Goal: Task Accomplishment & Management: Use online tool/utility

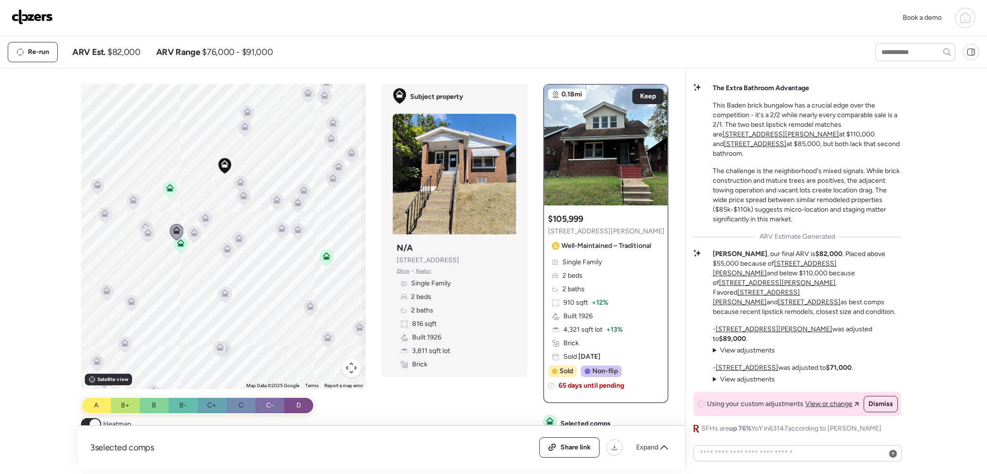
click at [26, 15] on img at bounding box center [32, 16] width 41 height 15
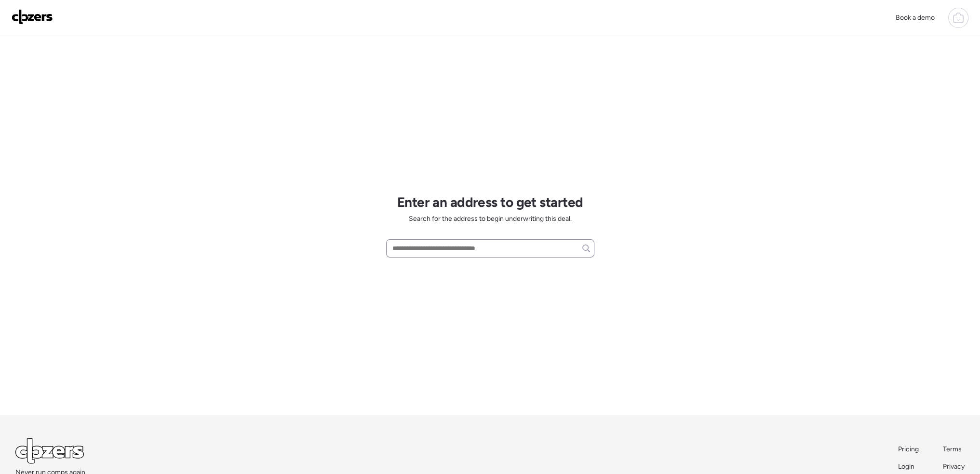
click at [425, 256] on div at bounding box center [490, 248] width 208 height 18
click at [425, 254] on input "text" at bounding box center [490, 247] width 200 height 13
paste input "**********"
click at [440, 265] on span "[STREET_ADDRESS][PERSON_NAME]" at bounding box center [448, 266] width 117 height 10
type input "**********"
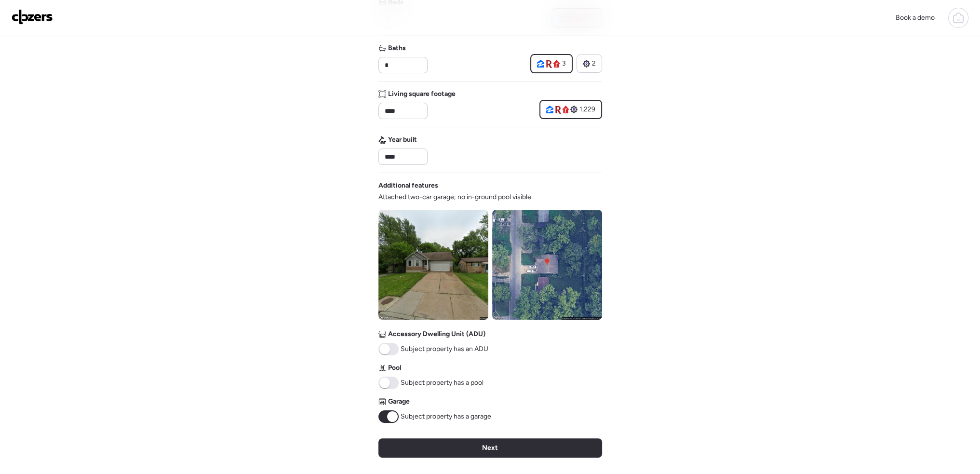
scroll to position [289, 0]
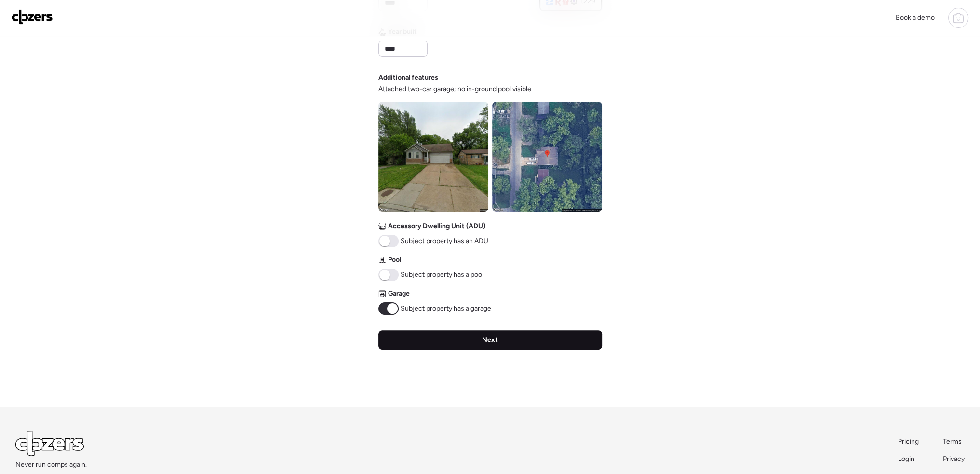
click at [509, 343] on div "Next" at bounding box center [490, 339] width 224 height 19
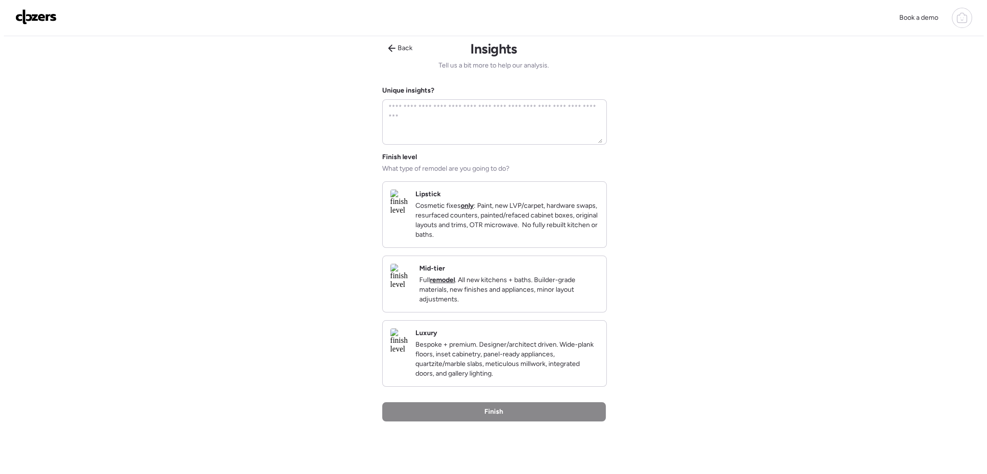
scroll to position [0, 0]
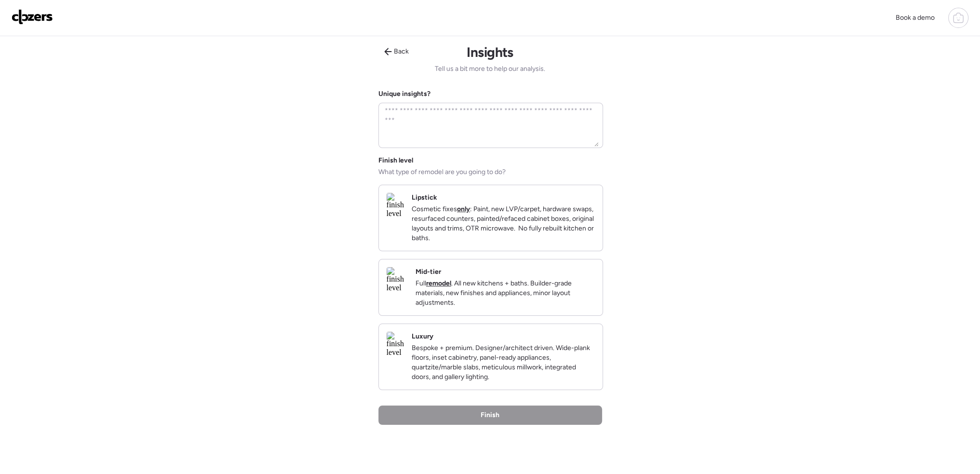
drag, startPoint x: 459, startPoint y: 230, endPoint x: 478, endPoint y: 255, distance: 30.7
click at [465, 234] on p "Cosmetic fixes only : Paint, new LVP/carpet, hardware swaps, resurfaced counter…" at bounding box center [503, 223] width 183 height 39
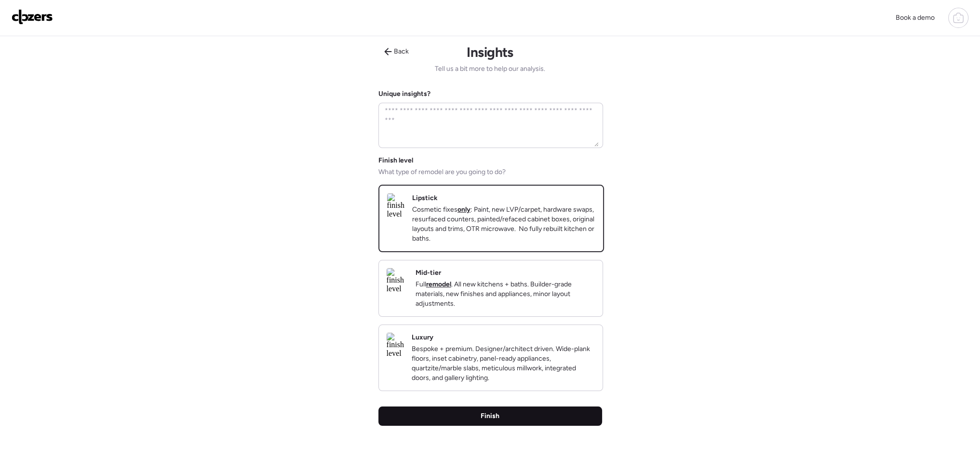
click at [494, 421] on span "Finish" at bounding box center [490, 416] width 19 height 10
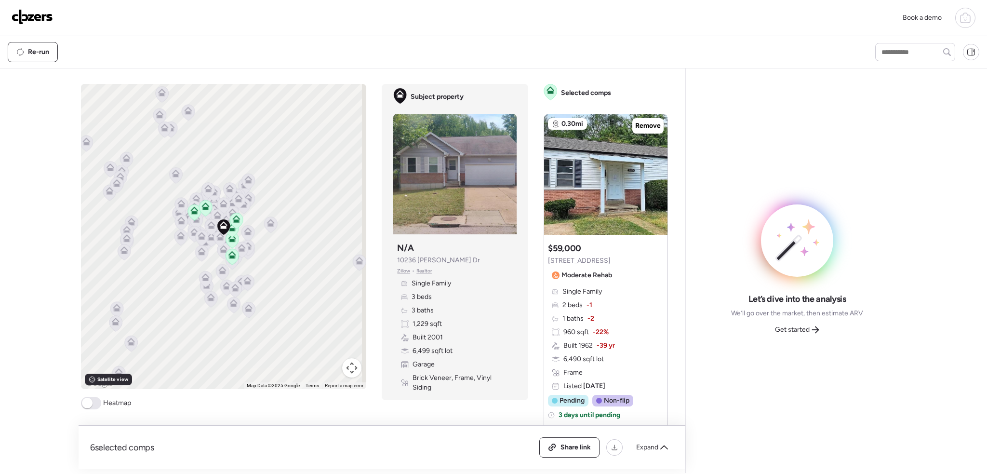
drag, startPoint x: 86, startPoint y: 397, endPoint x: 82, endPoint y: 414, distance: 16.8
click at [86, 398] on span at bounding box center [87, 403] width 11 height 11
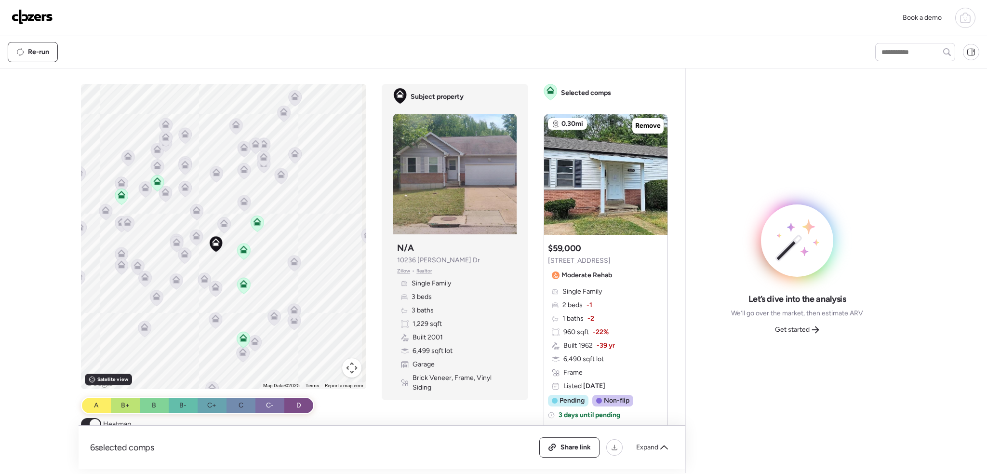
drag, startPoint x: 187, startPoint y: 200, endPoint x: 249, endPoint y: 245, distance: 76.6
click at [249, 245] on div "To activate drag with keyboard, press Alt + Enter. Once in keyboard drag state,…" at bounding box center [224, 236] width 286 height 305
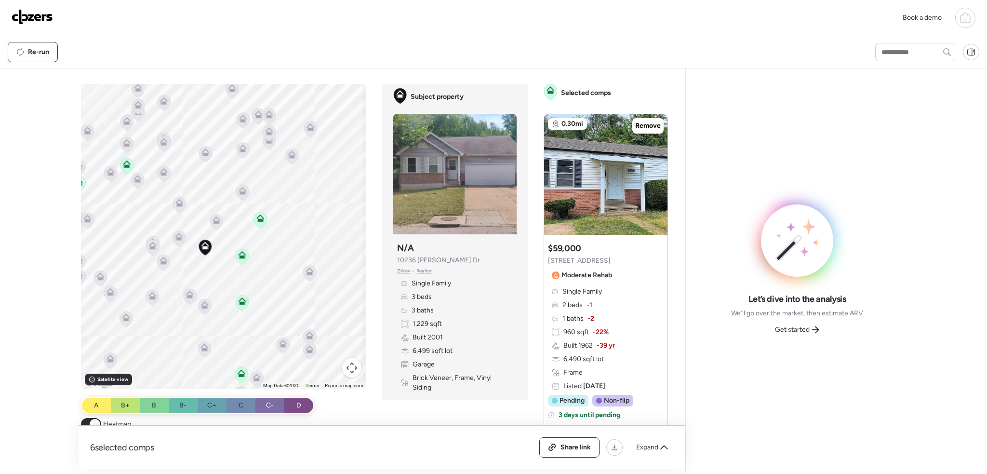
click at [239, 255] on icon at bounding box center [242, 256] width 6 height 3
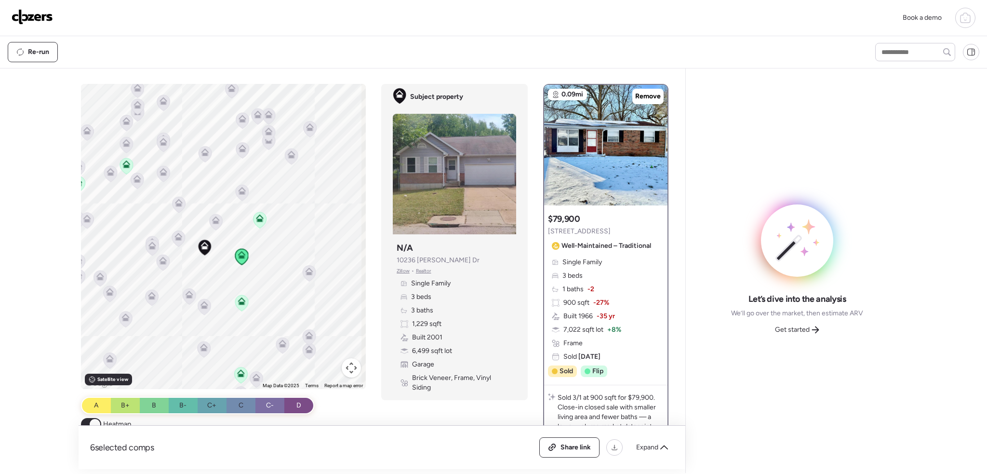
click at [238, 302] on icon at bounding box center [242, 301] width 8 height 8
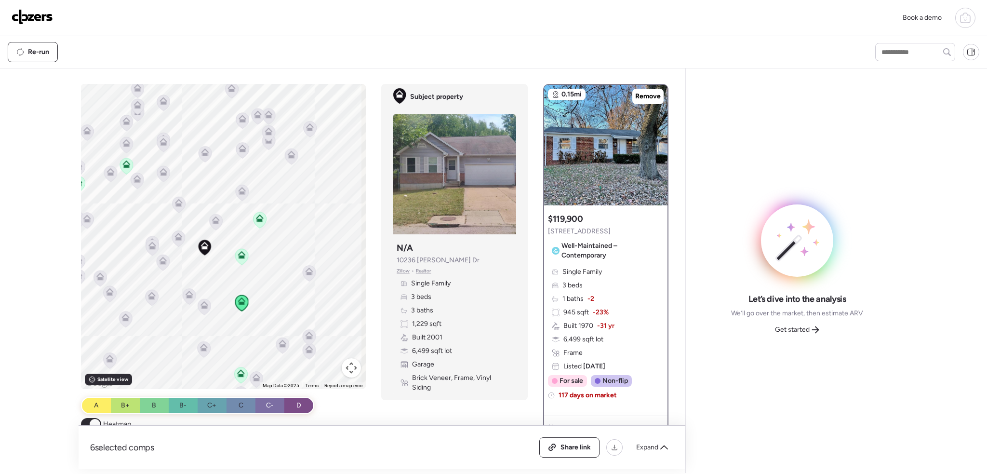
click at [201, 302] on icon at bounding box center [204, 305] width 8 height 8
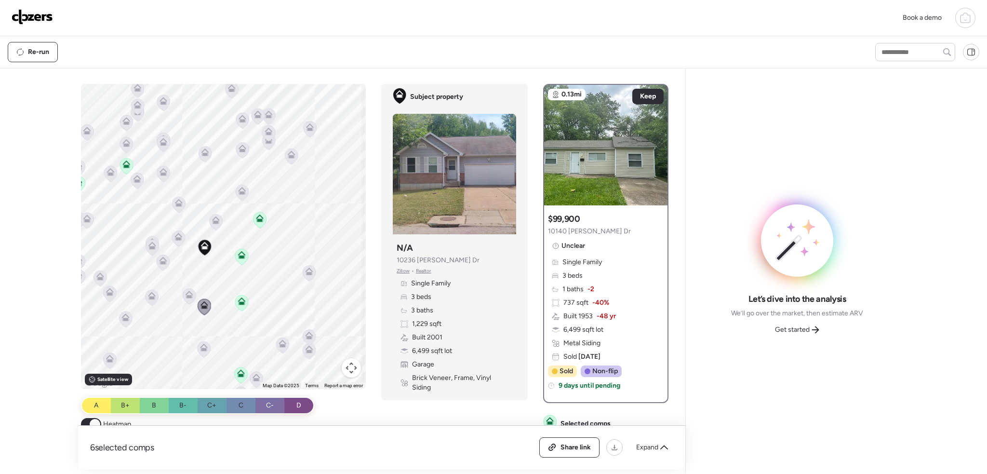
click at [183, 295] on icon at bounding box center [189, 296] width 13 height 16
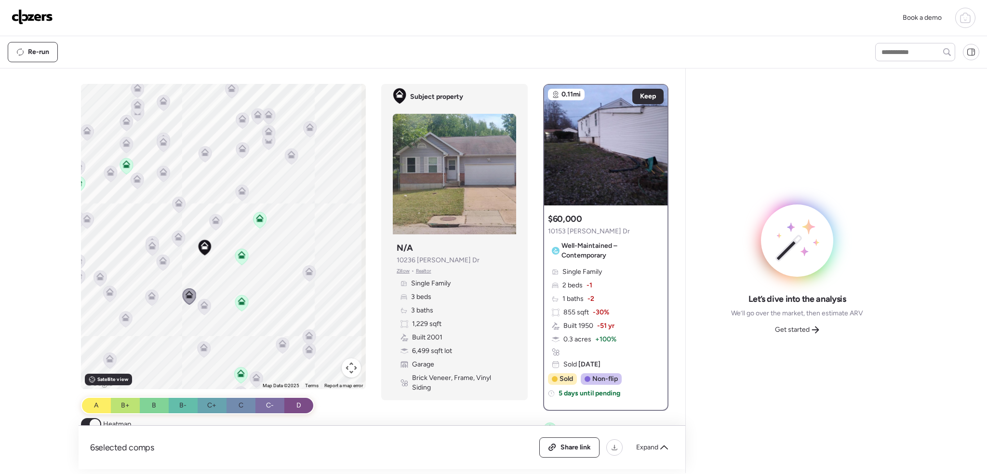
click at [163, 263] on icon at bounding box center [163, 262] width 6 height 3
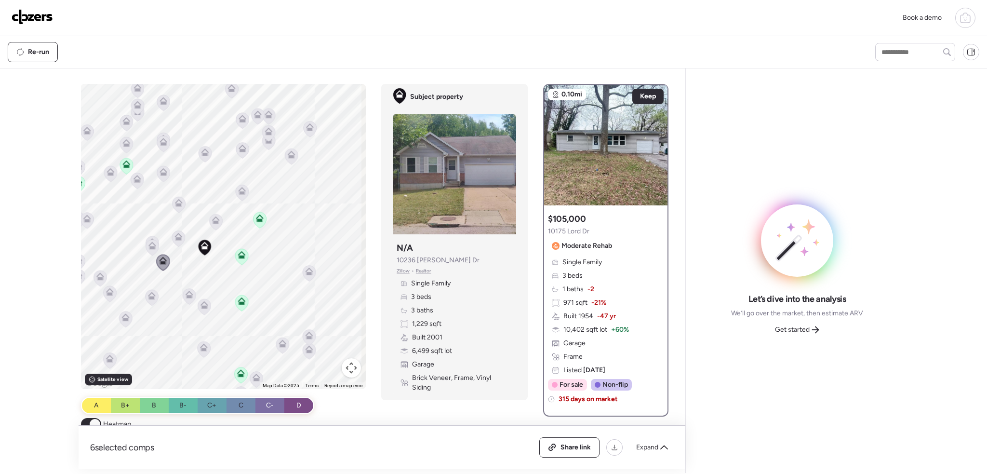
click at [149, 248] on icon at bounding box center [152, 247] width 6 height 3
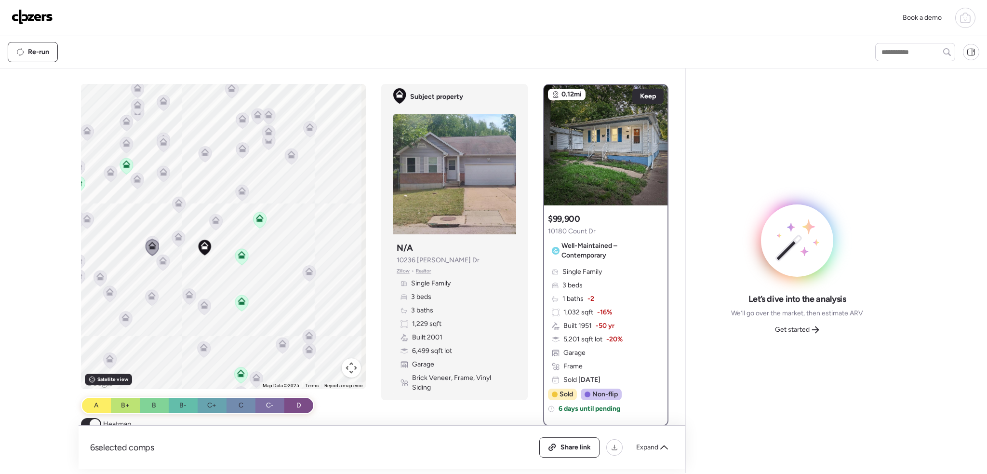
click at [150, 237] on icon at bounding box center [152, 244] width 13 height 16
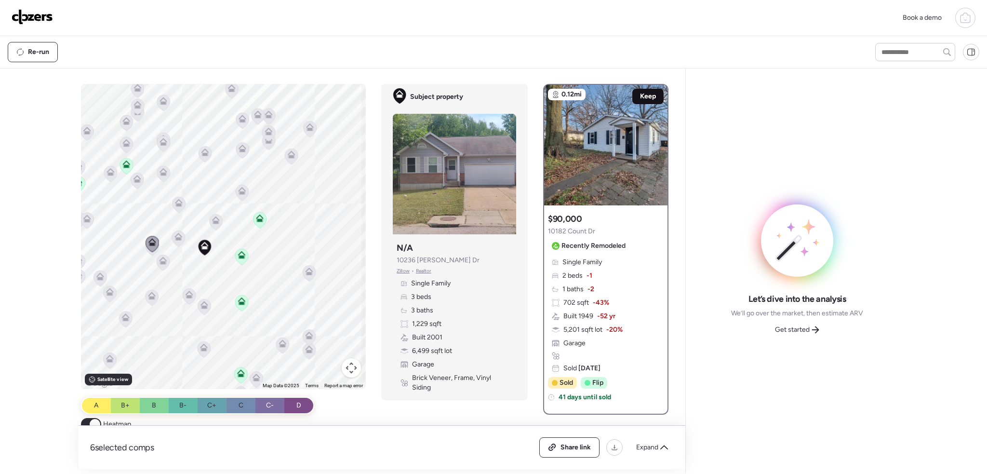
click at [645, 92] on span "Keep" at bounding box center [648, 97] width 16 height 10
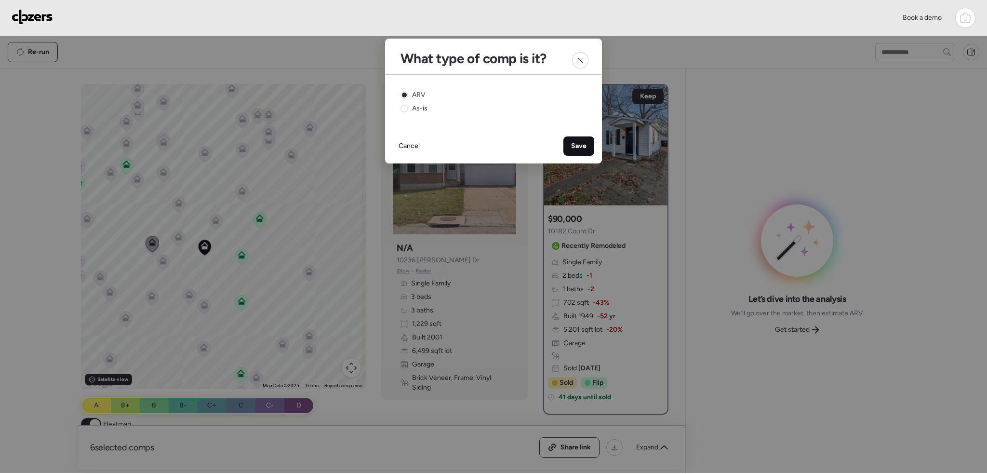
click at [570, 150] on div "Save" at bounding box center [578, 145] width 31 height 19
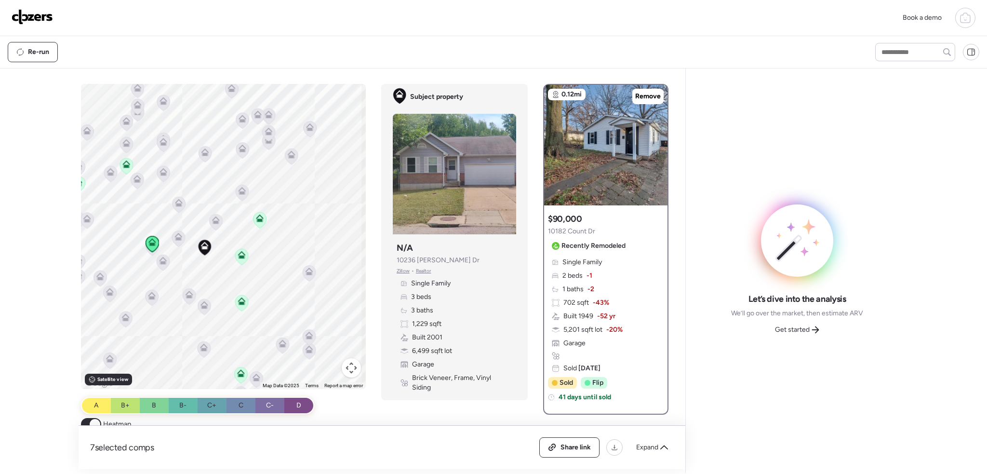
click at [175, 242] on icon at bounding box center [178, 238] width 13 height 16
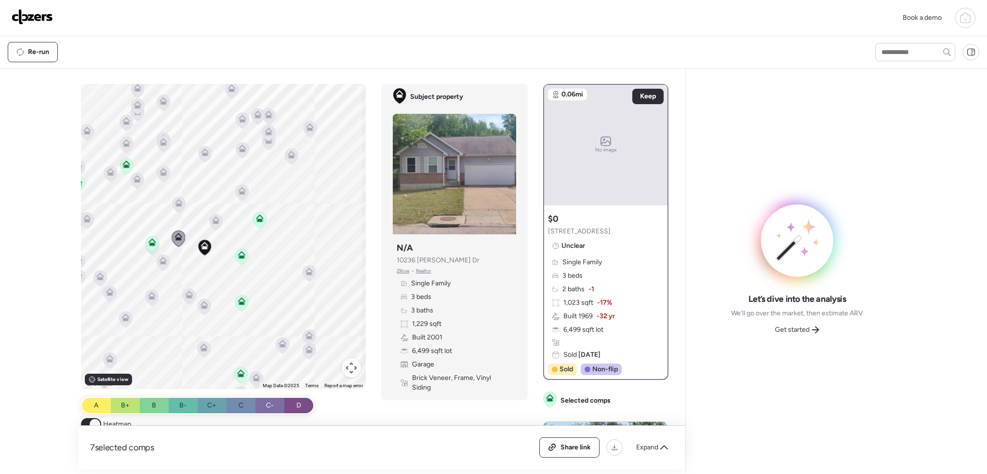
click at [238, 374] on icon at bounding box center [241, 375] width 6 height 3
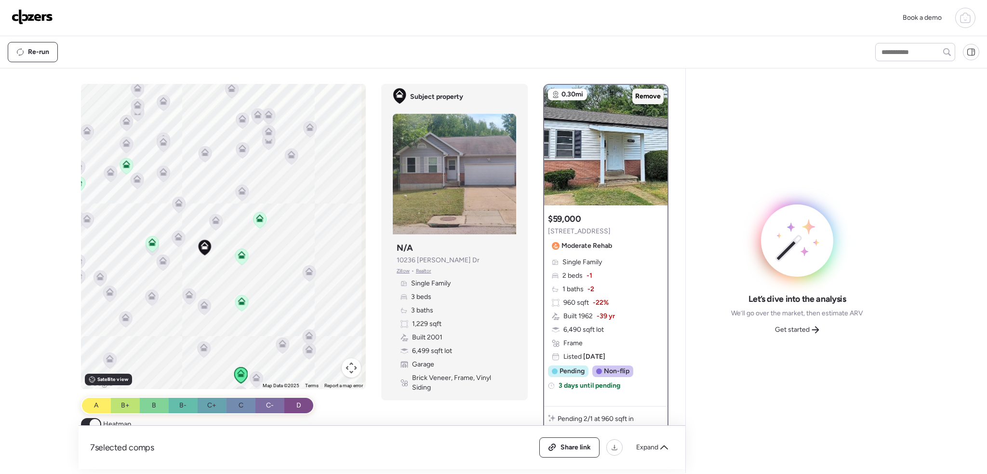
click at [644, 95] on span "Remove" at bounding box center [648, 97] width 26 height 10
click at [651, 451] on span "Expand" at bounding box center [647, 447] width 22 height 10
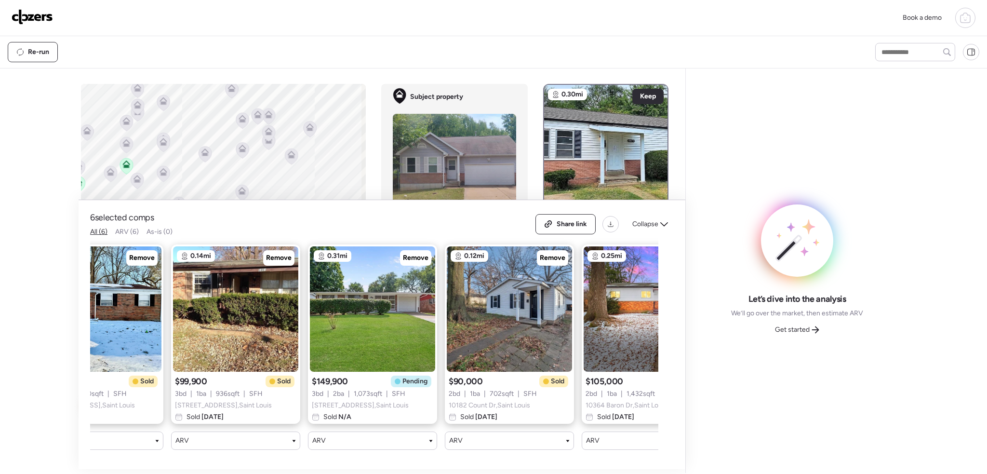
scroll to position [0, 250]
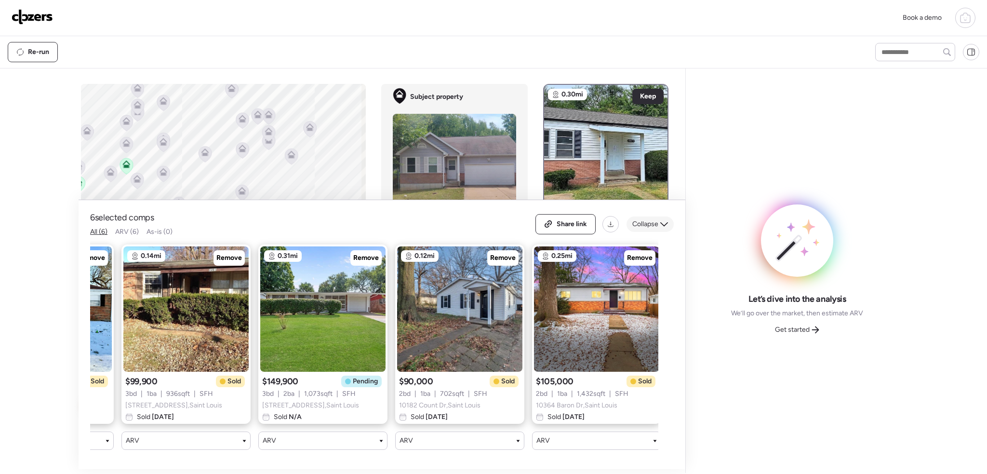
click at [660, 220] on icon at bounding box center [664, 224] width 8 height 8
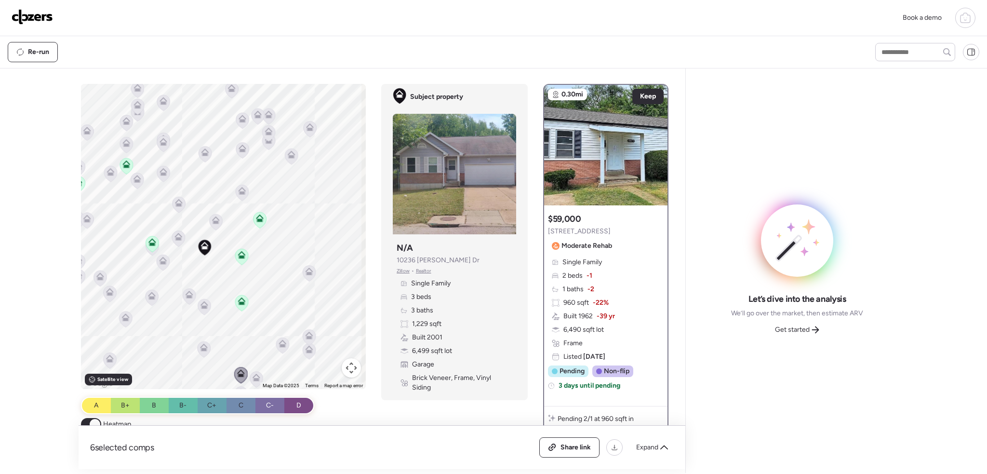
click at [238, 258] on icon at bounding box center [241, 257] width 13 height 16
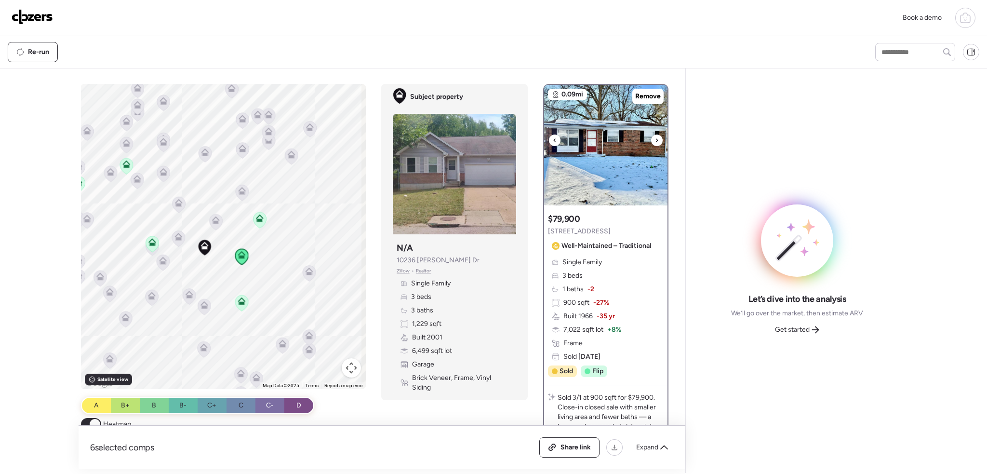
click at [656, 140] on icon at bounding box center [657, 139] width 2 height 3
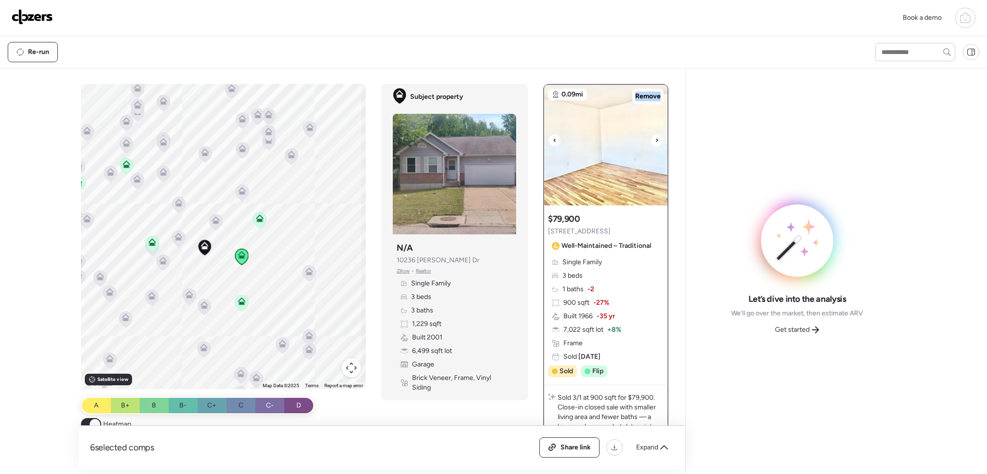
click at [656, 140] on icon at bounding box center [657, 139] width 2 height 3
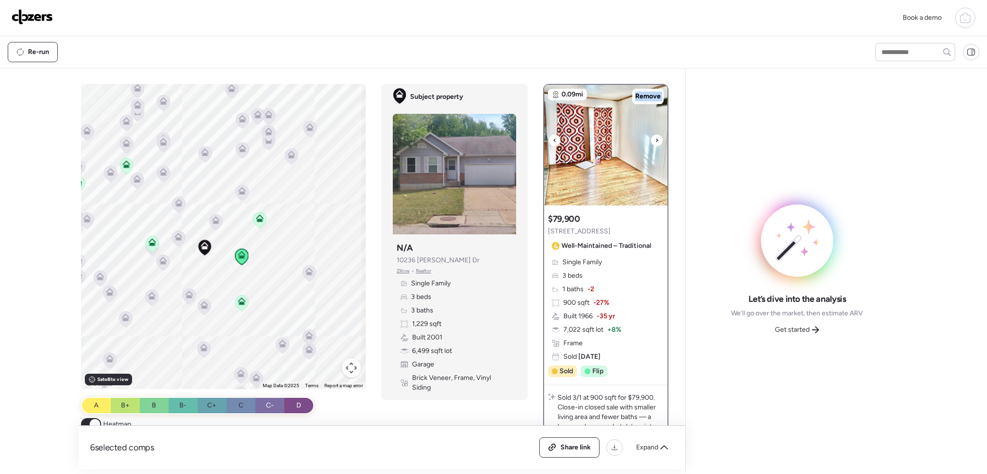
click at [656, 140] on icon at bounding box center [657, 139] width 2 height 3
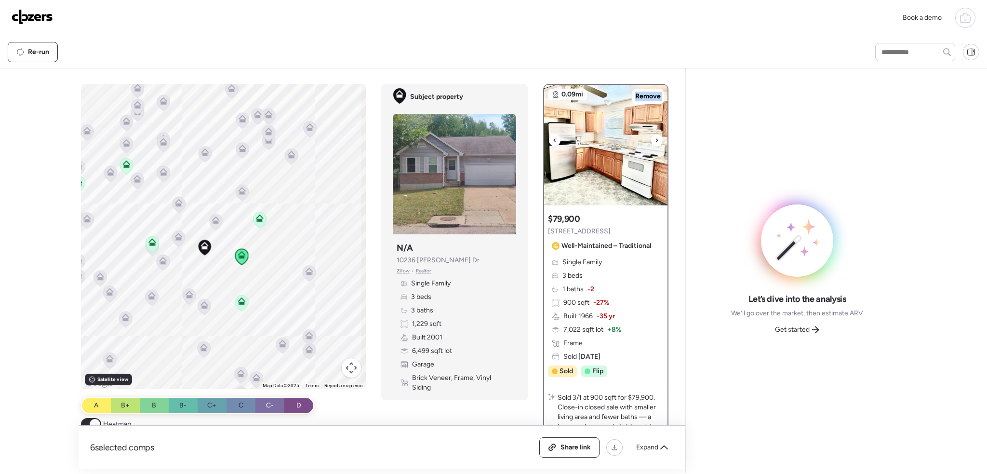
click at [656, 140] on icon at bounding box center [657, 139] width 2 height 3
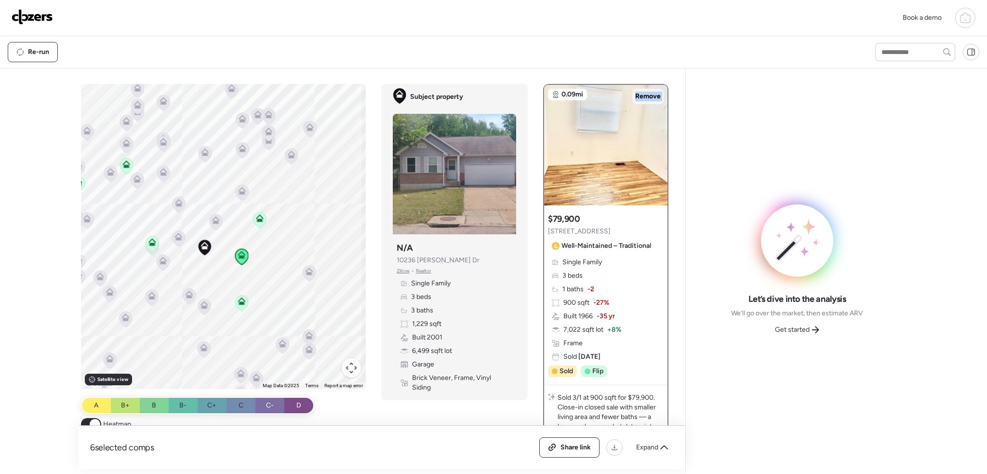
click at [643, 96] on span "Remove" at bounding box center [648, 97] width 26 height 10
click at [259, 219] on icon at bounding box center [260, 219] width 6 height 3
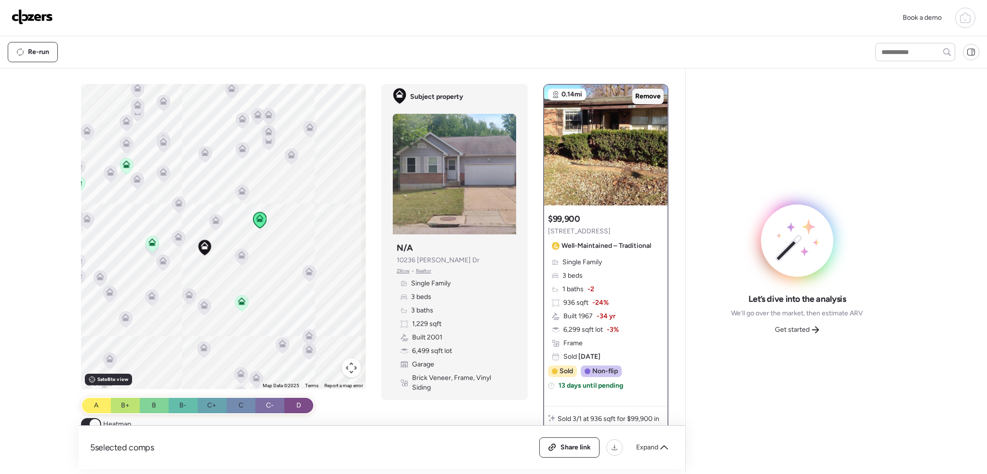
click at [646, 92] on span "Remove" at bounding box center [648, 97] width 26 height 10
click at [239, 305] on icon at bounding box center [241, 303] width 13 height 16
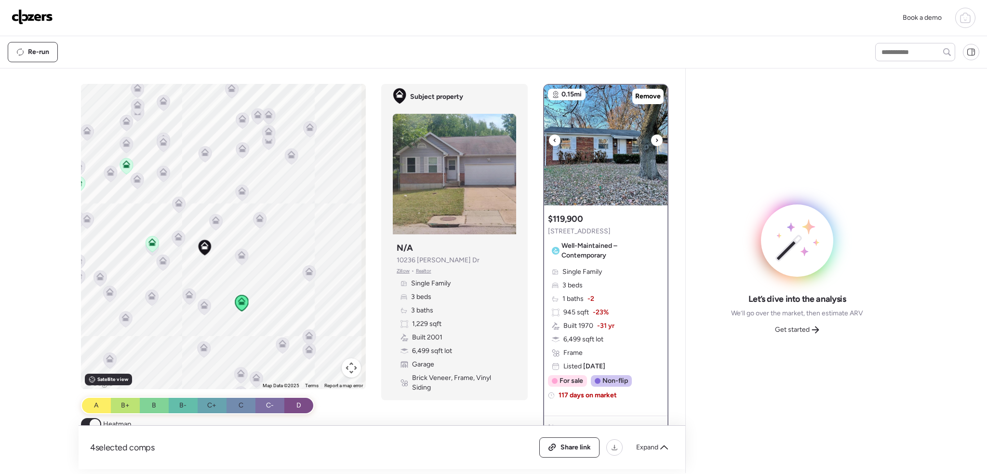
click at [655, 137] on icon at bounding box center [657, 140] width 4 height 12
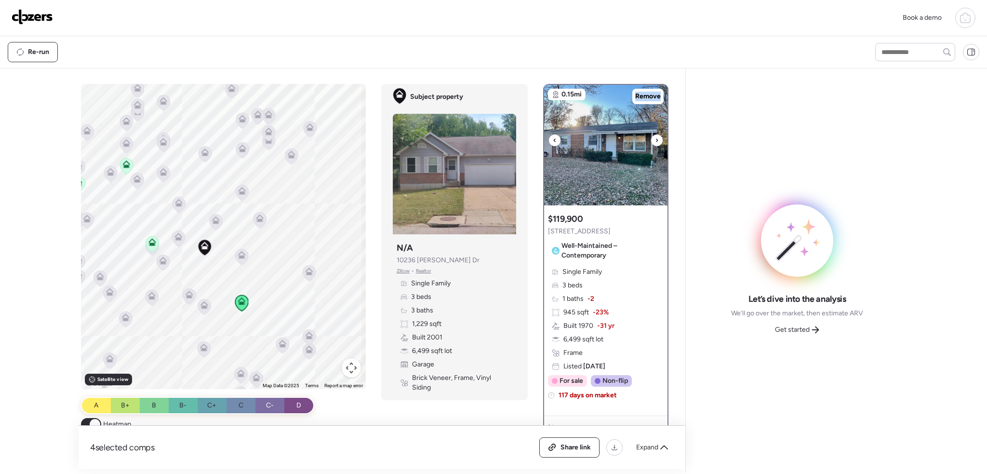
click at [655, 137] on icon at bounding box center [657, 140] width 4 height 12
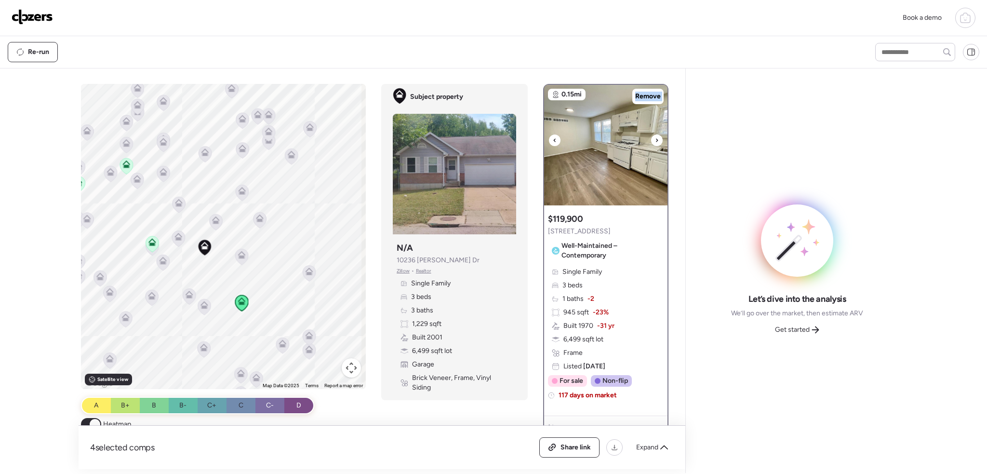
click at [655, 137] on icon at bounding box center [657, 140] width 4 height 12
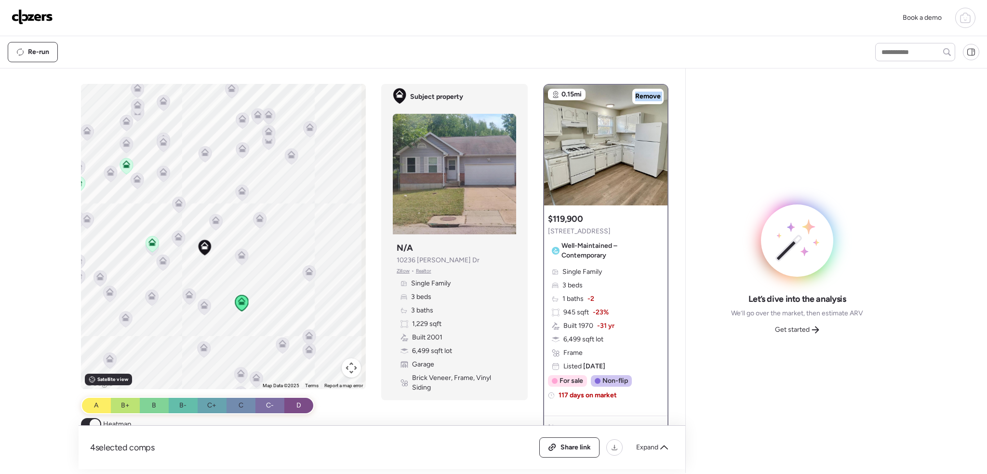
click at [146, 239] on icon at bounding box center [152, 244] width 13 height 16
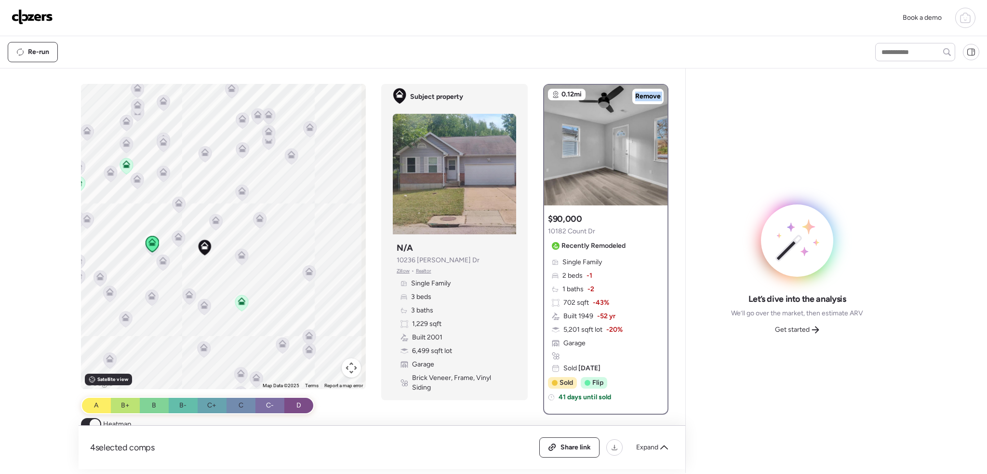
click at [148, 251] on icon at bounding box center [152, 244] width 13 height 16
click at [149, 253] on icon at bounding box center [152, 248] width 13 height 16
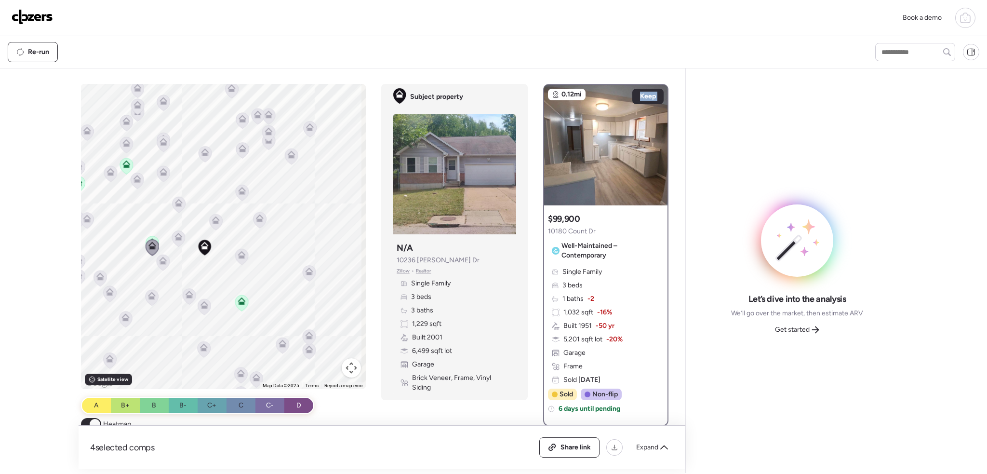
click at [123, 166] on icon at bounding box center [127, 164] width 8 height 8
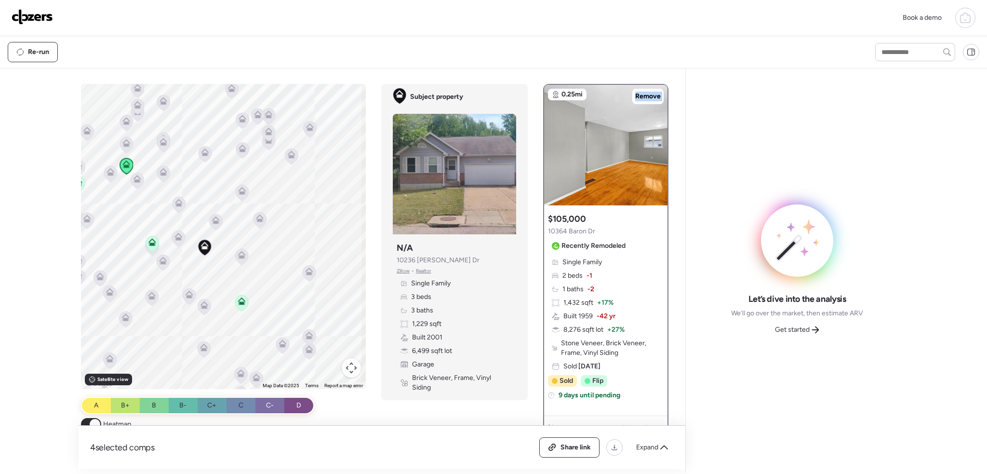
click at [148, 295] on icon at bounding box center [151, 294] width 7 height 4
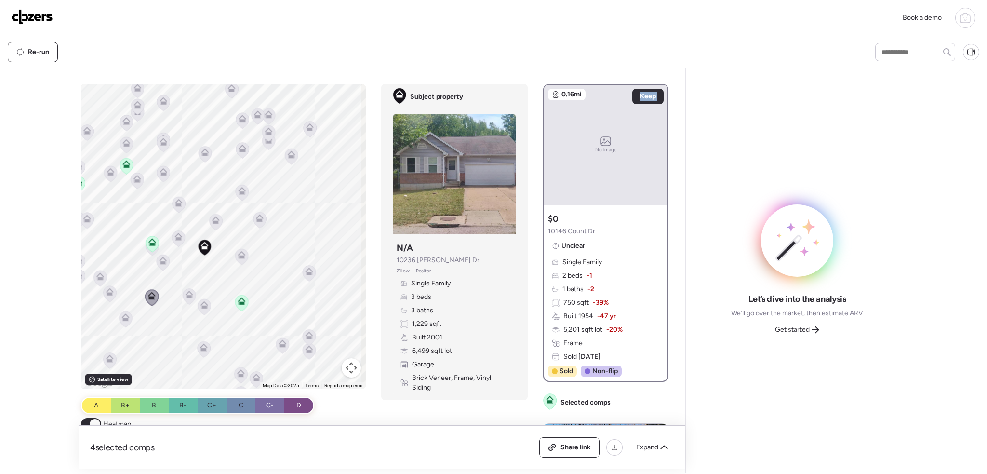
click at [124, 321] on icon at bounding box center [126, 319] width 13 height 16
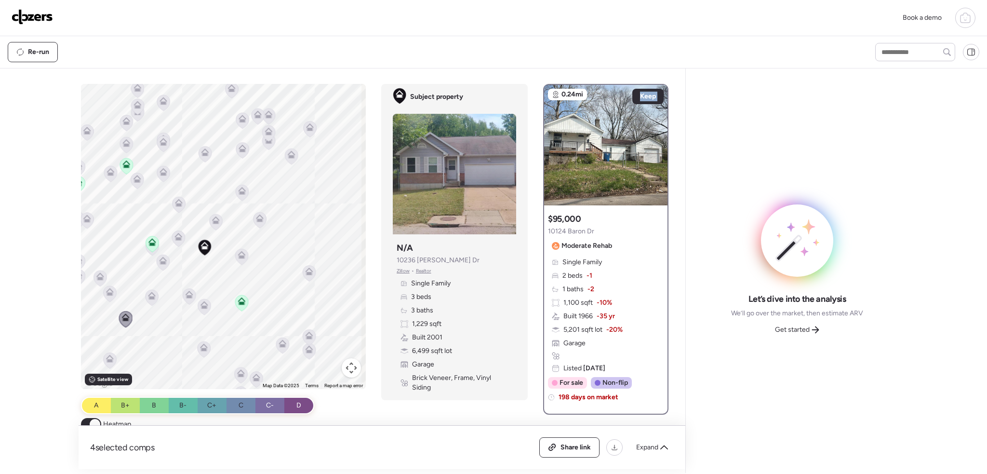
click at [108, 295] on icon at bounding box center [110, 294] width 13 height 16
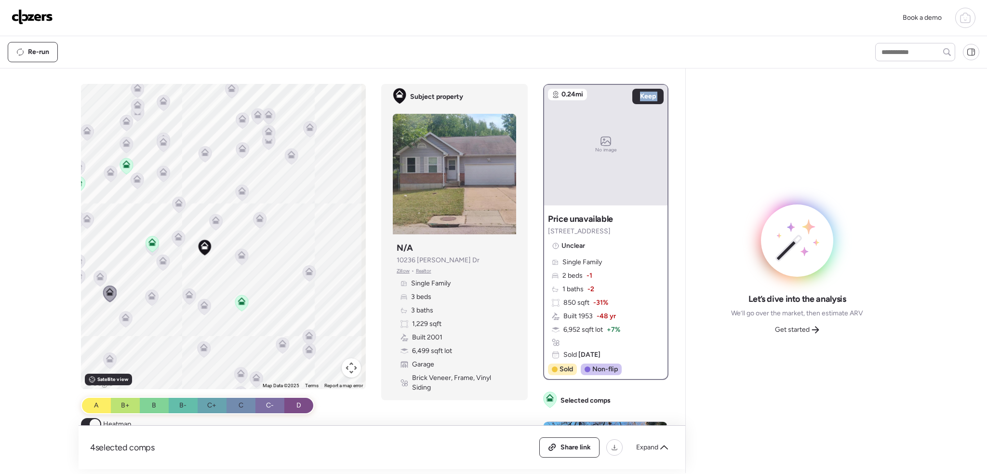
click at [97, 274] on icon at bounding box center [100, 274] width 7 height 4
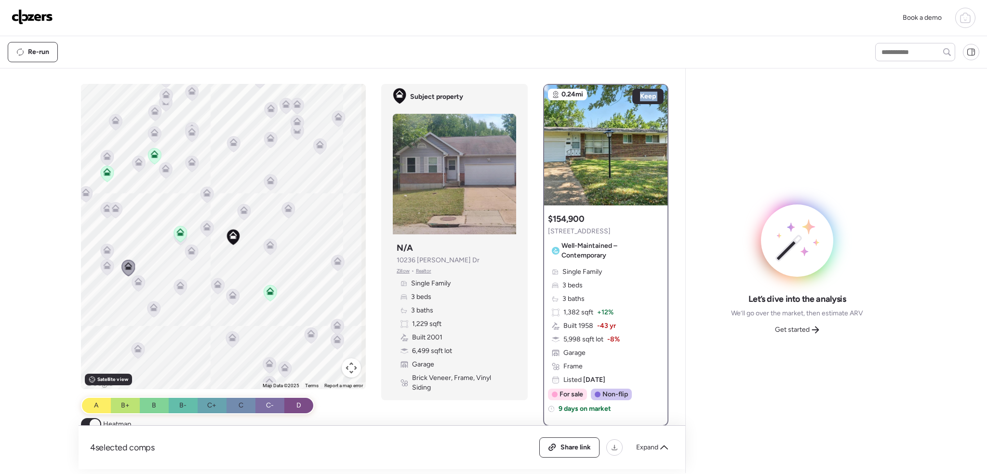
drag, startPoint x: 161, startPoint y: 293, endPoint x: 191, endPoint y: 282, distance: 31.5
click at [191, 282] on div "To activate drag with keyboard, press Alt + Enter. Once in keyboard drag state,…" at bounding box center [223, 236] width 285 height 305
click at [177, 287] on icon at bounding box center [180, 286] width 6 height 3
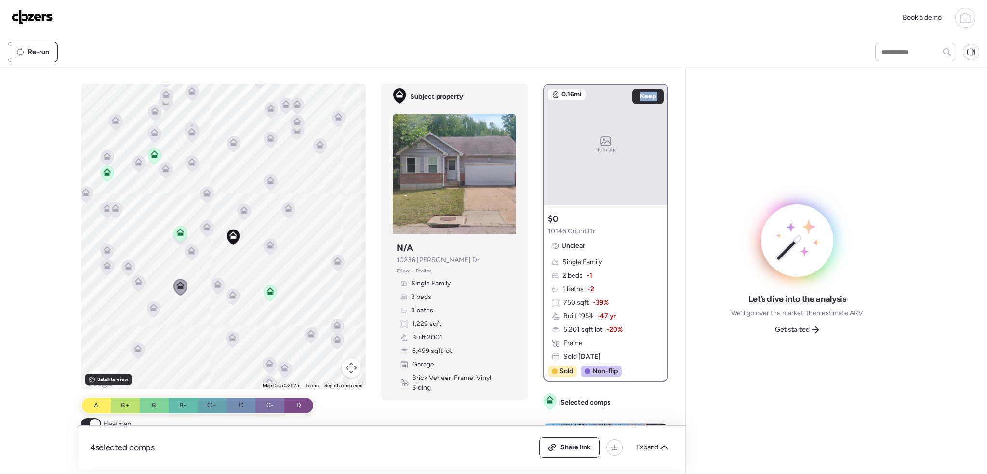
click at [217, 284] on icon at bounding box center [218, 284] width 8 height 8
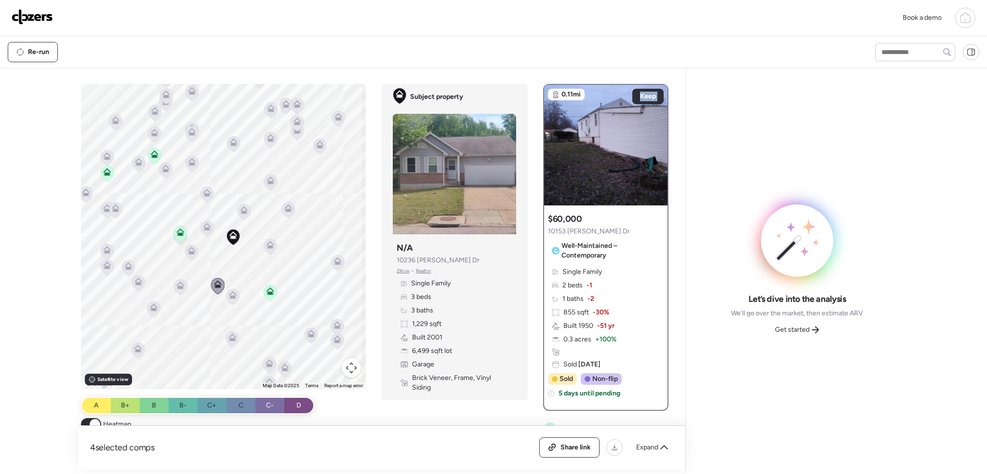
click at [231, 294] on icon at bounding box center [233, 295] width 8 height 8
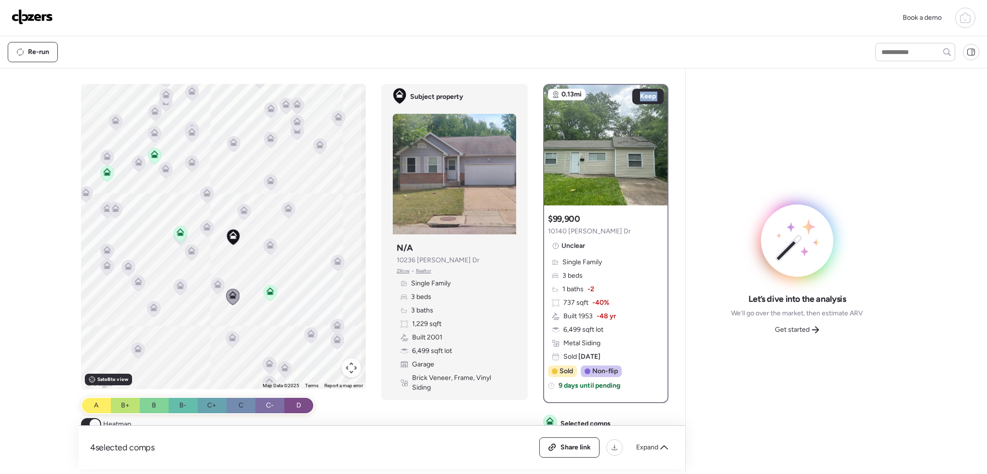
click at [229, 337] on icon at bounding box center [233, 337] width 8 height 8
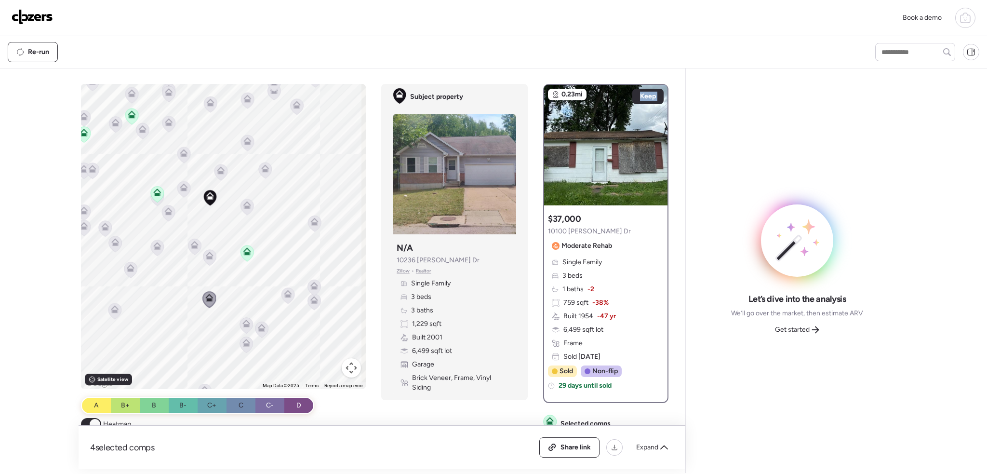
drag, startPoint x: 251, startPoint y: 331, endPoint x: 225, endPoint y: 260, distance: 75.8
click at [215, 259] on div "To activate drag with keyboard, press Alt + Enter. Once in keyboard drag state,…" at bounding box center [223, 236] width 285 height 305
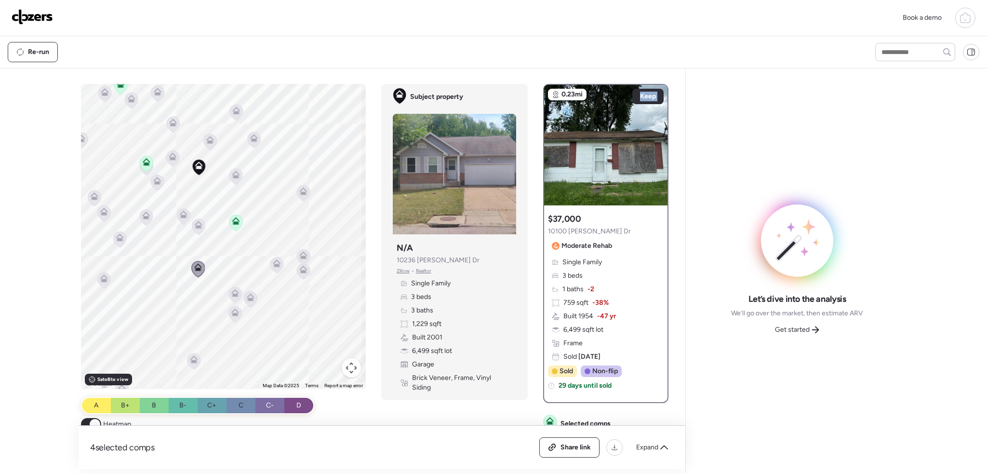
click at [270, 264] on icon at bounding box center [276, 265] width 13 height 16
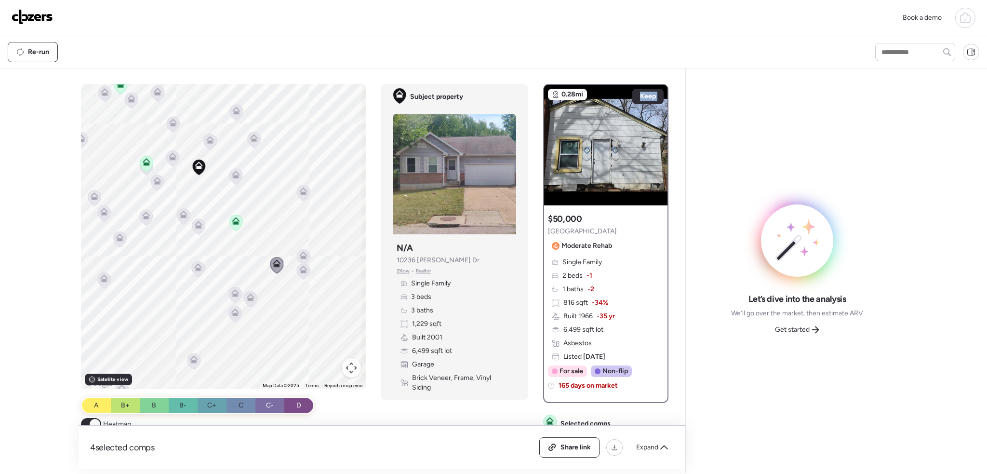
click at [250, 299] on icon at bounding box center [250, 298] width 6 height 3
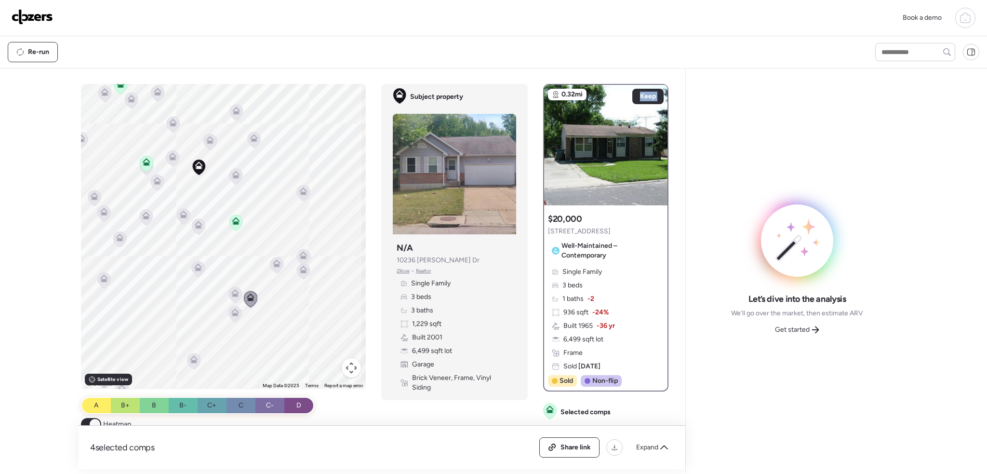
click at [231, 296] on icon at bounding box center [235, 295] width 13 height 16
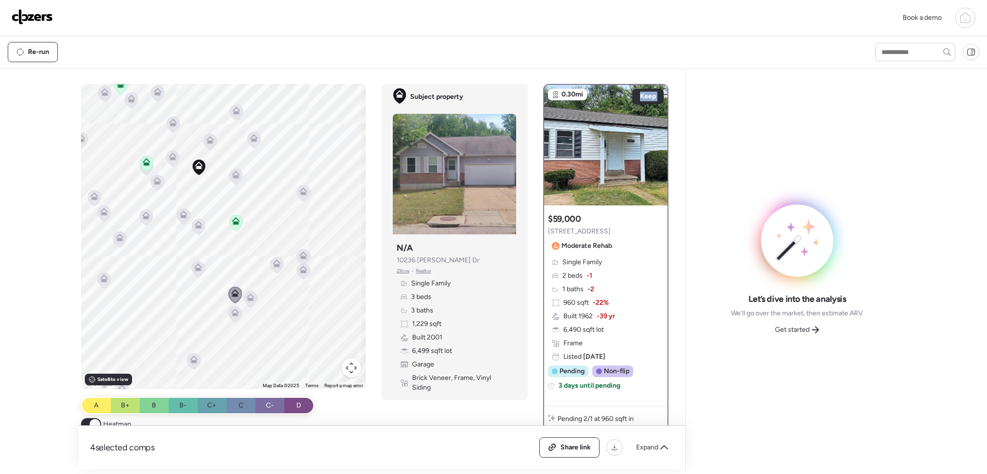
click at [229, 320] on icon at bounding box center [234, 314] width 13 height 16
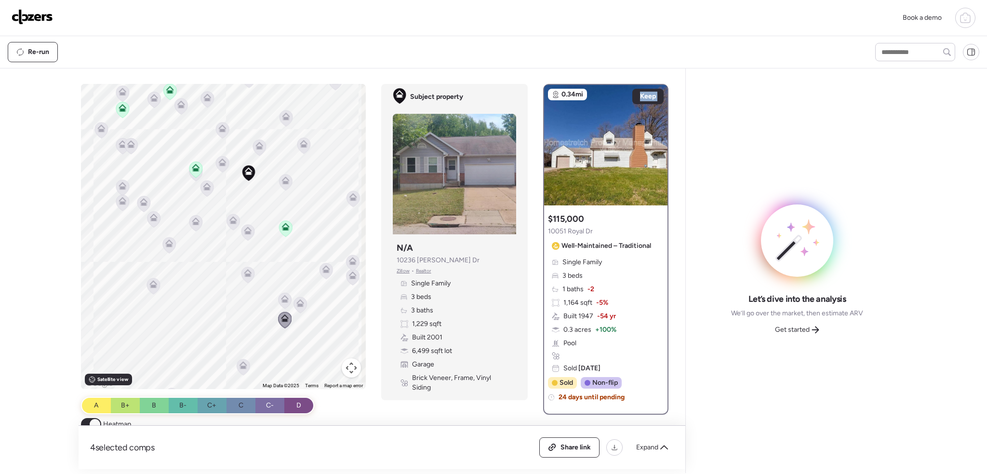
drag, startPoint x: 187, startPoint y: 309, endPoint x: 239, endPoint y: 316, distance: 52.9
click at [239, 316] on div "To activate drag with keyboard, press Alt + Enter. Once in keyboard drag state,…" at bounding box center [223, 236] width 285 height 305
click at [655, 141] on icon at bounding box center [657, 140] width 4 height 12
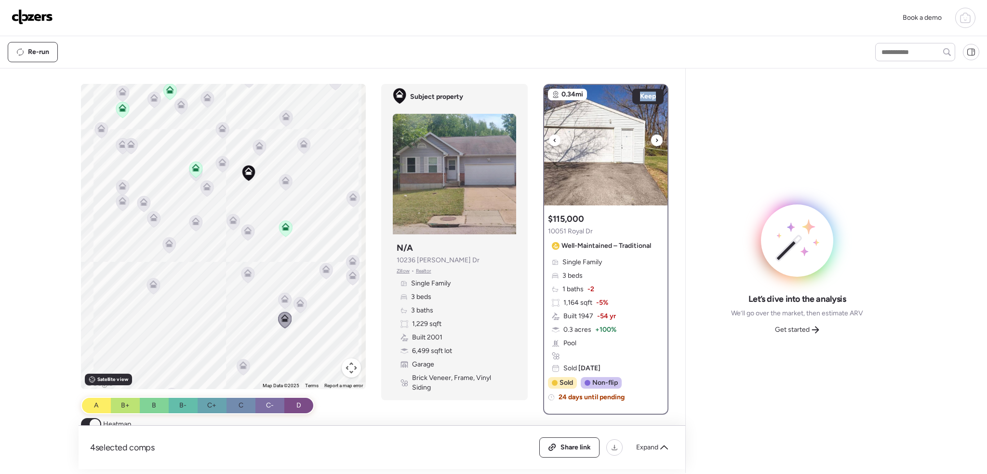
click at [655, 141] on icon at bounding box center [657, 140] width 4 height 12
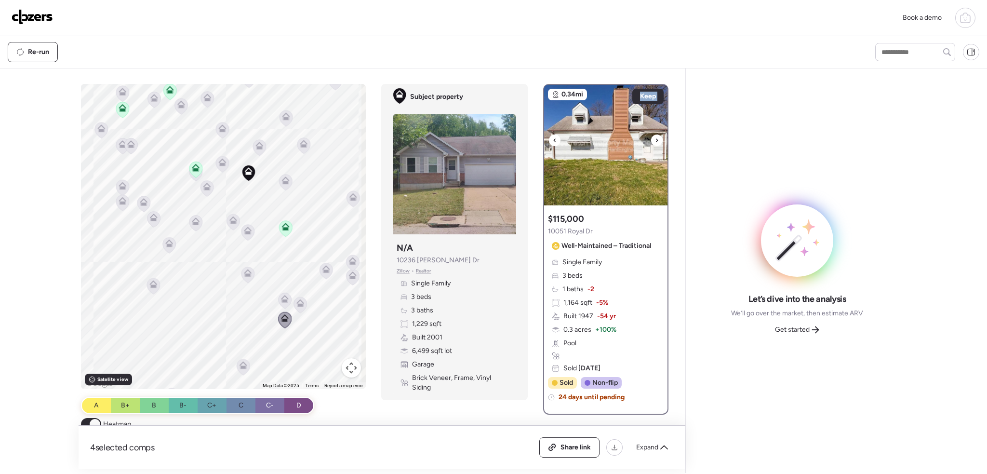
click at [655, 141] on icon at bounding box center [657, 140] width 4 height 12
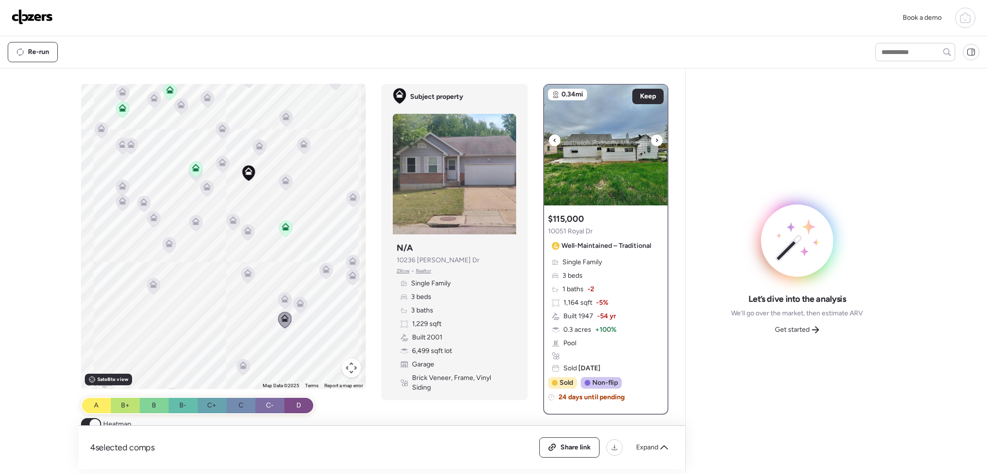
click at [655, 141] on icon at bounding box center [657, 140] width 4 height 12
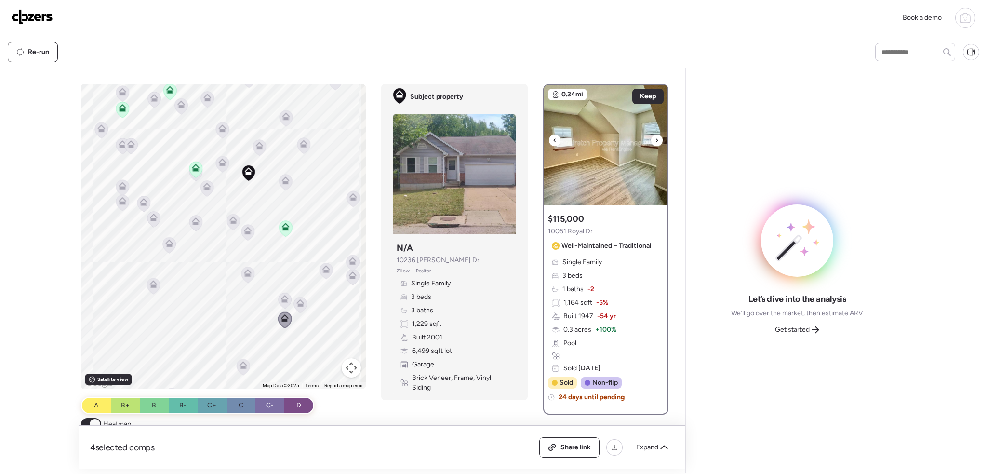
click at [655, 141] on icon at bounding box center [657, 140] width 4 height 12
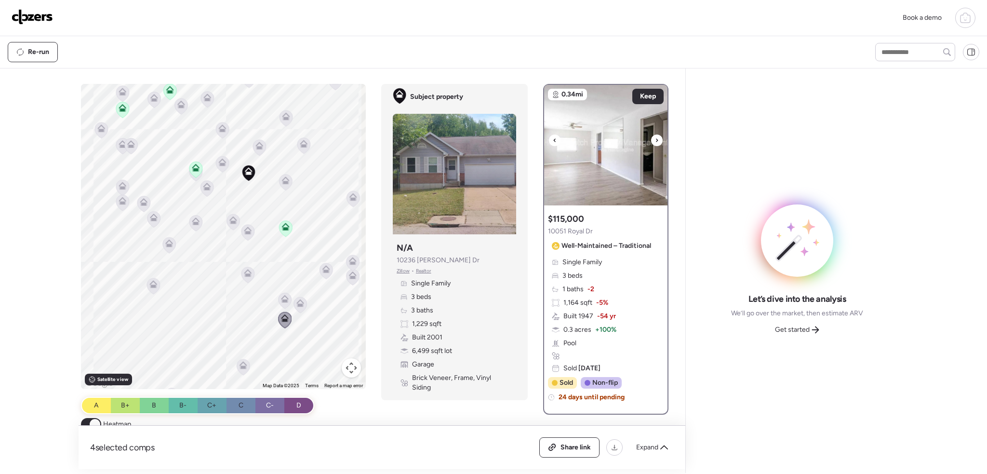
click at [655, 141] on icon at bounding box center [657, 140] width 4 height 12
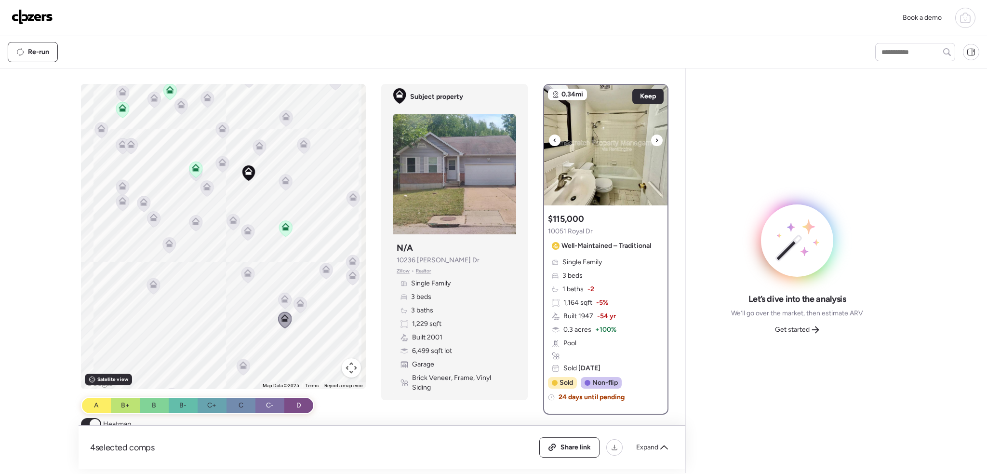
click at [655, 141] on icon at bounding box center [657, 140] width 4 height 12
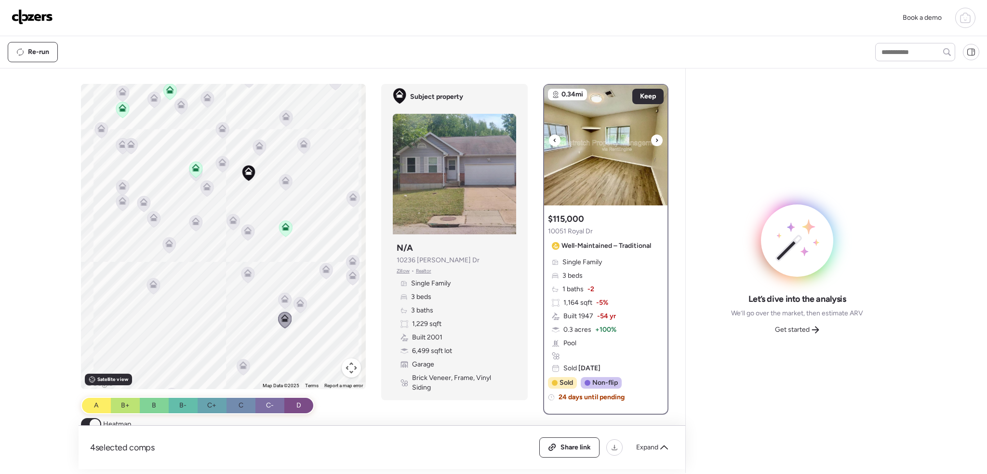
click at [655, 141] on icon at bounding box center [657, 140] width 4 height 12
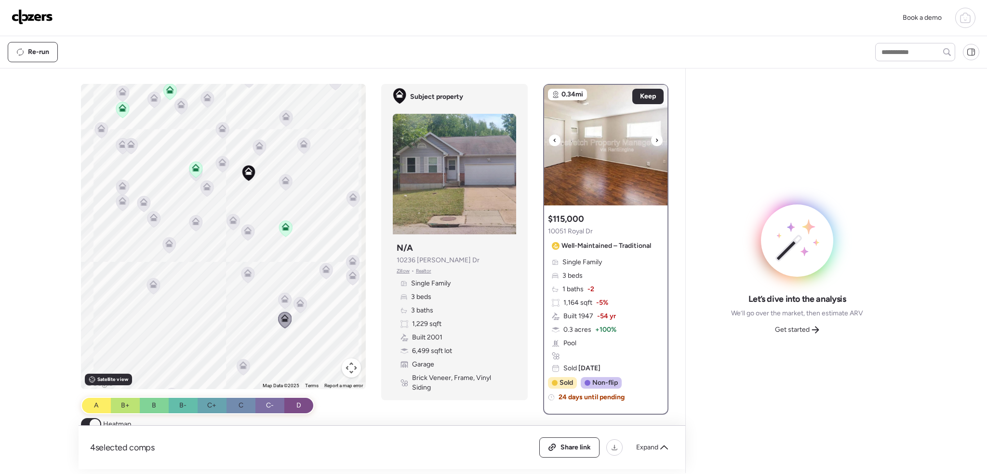
click at [655, 141] on icon at bounding box center [657, 140] width 4 height 12
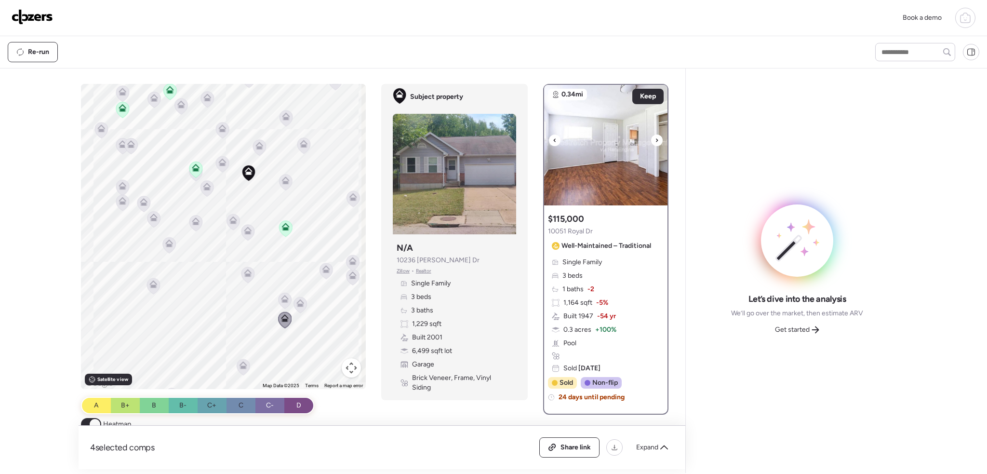
click at [655, 141] on icon at bounding box center [657, 140] width 4 height 12
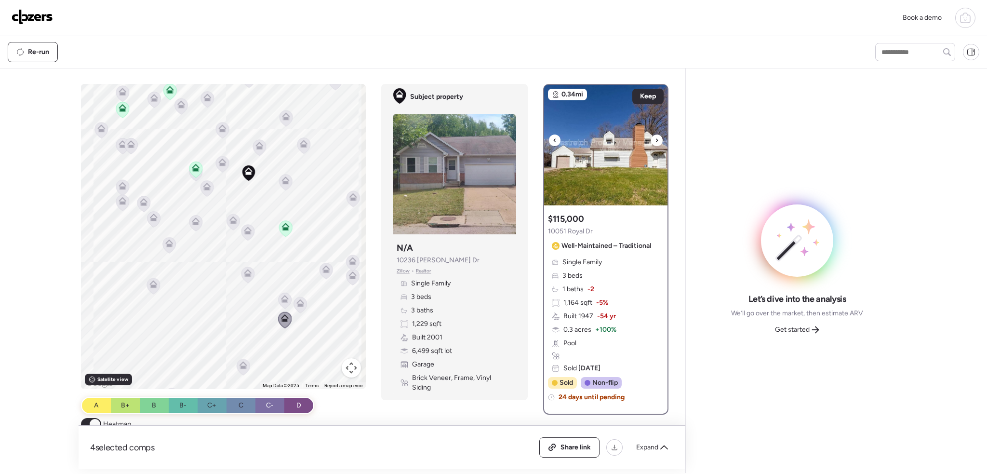
click at [655, 141] on icon at bounding box center [657, 140] width 4 height 12
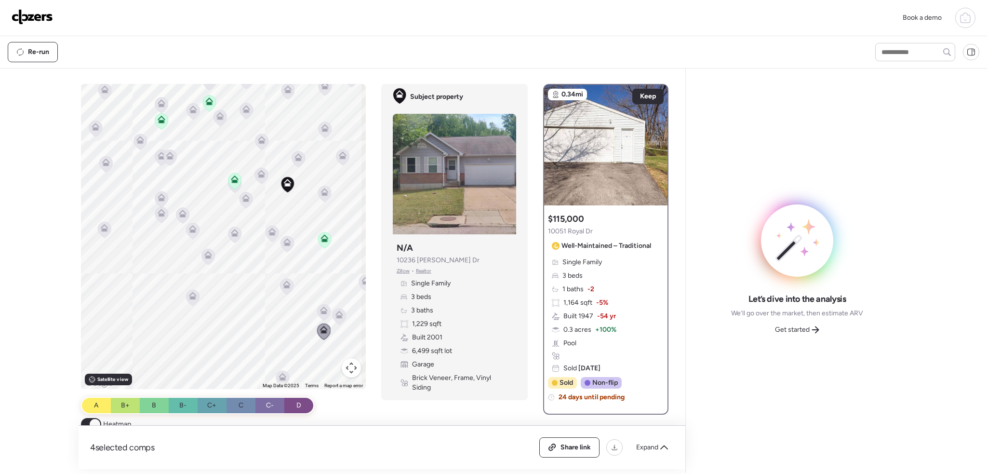
drag, startPoint x: 202, startPoint y: 271, endPoint x: 246, endPoint y: 281, distance: 44.9
click at [247, 283] on div "To activate drag with keyboard, press Alt + Enter. Once in keyboard drag state,…" at bounding box center [223, 236] width 285 height 305
click at [162, 198] on icon at bounding box center [166, 198] width 8 height 8
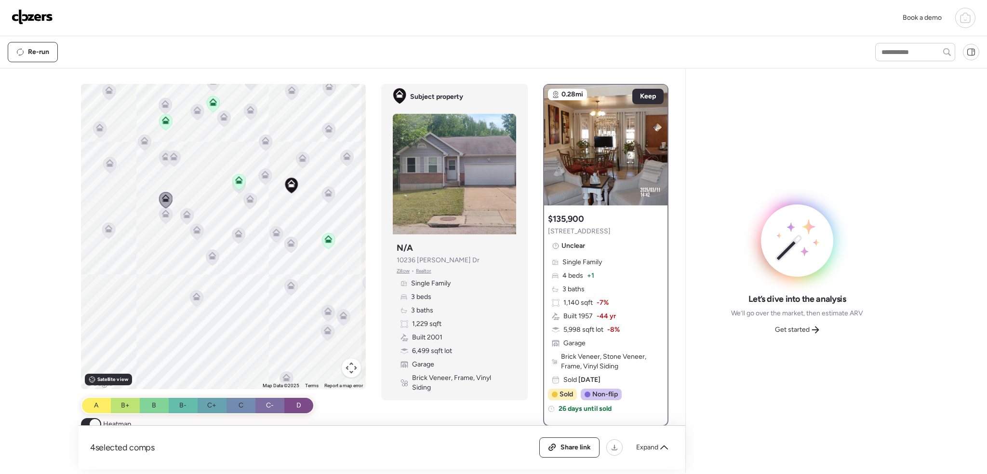
click at [159, 209] on div at bounding box center [165, 201] width 13 height 18
click at [164, 214] on icon at bounding box center [165, 215] width 6 height 3
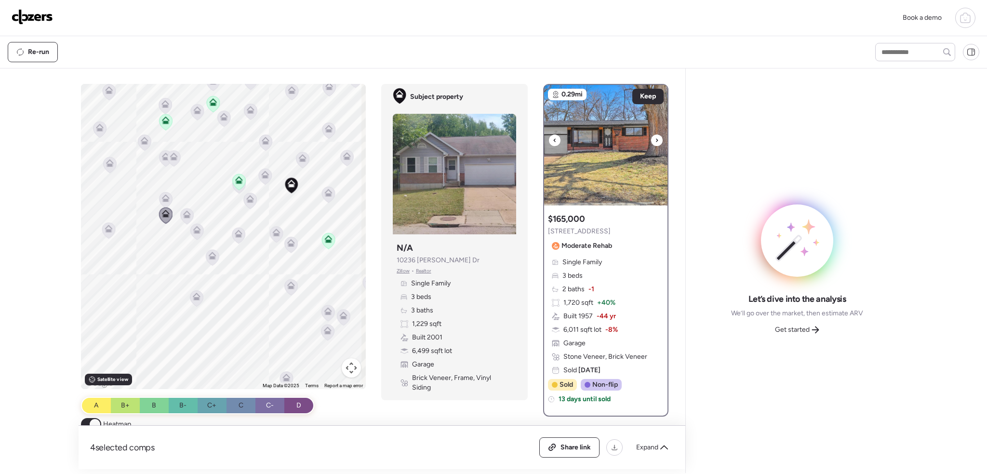
click at [655, 140] on icon at bounding box center [657, 140] width 4 height 12
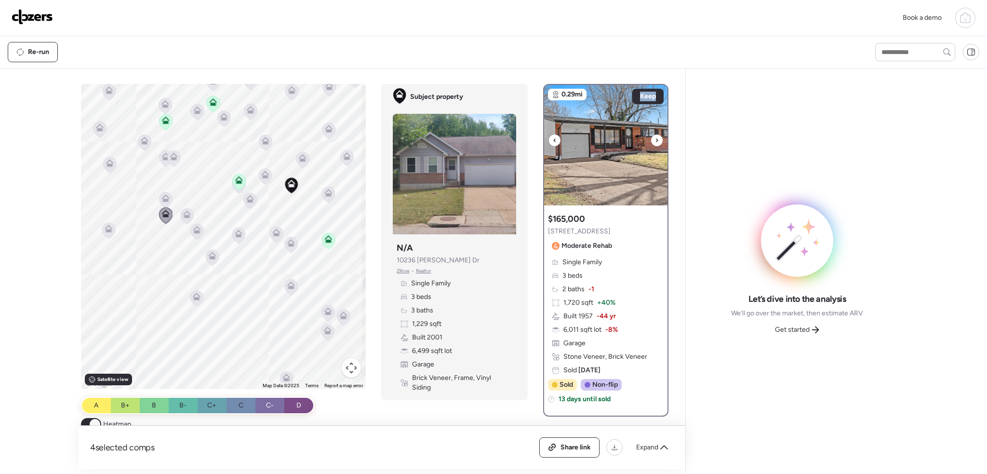
click at [655, 140] on icon at bounding box center [657, 140] width 4 height 12
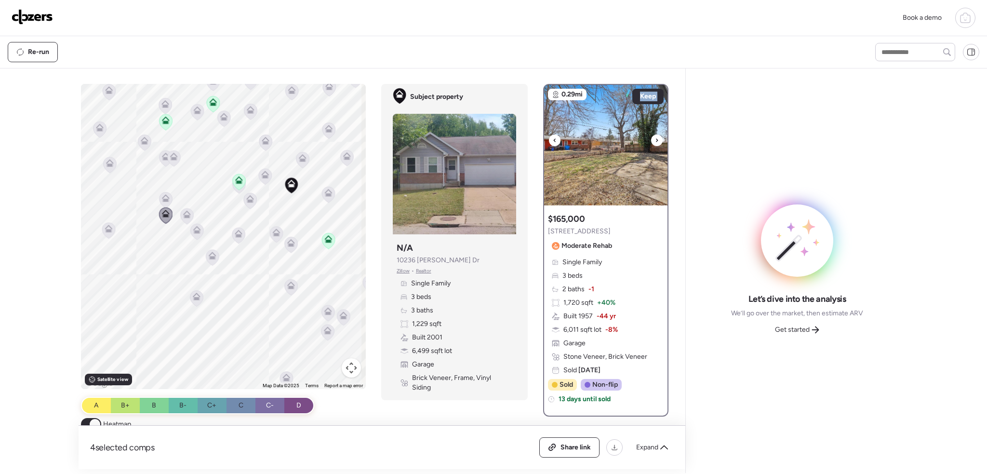
click at [655, 140] on icon at bounding box center [657, 140] width 4 height 12
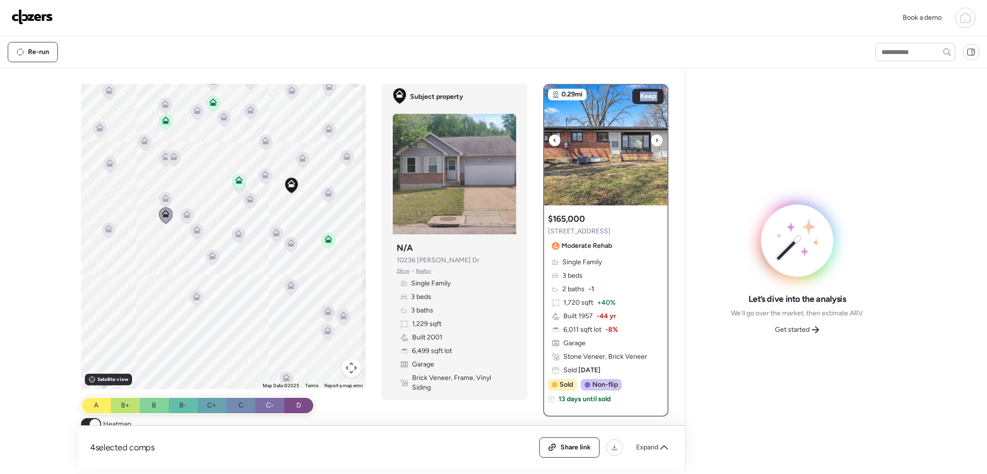
click at [655, 140] on icon at bounding box center [657, 140] width 4 height 12
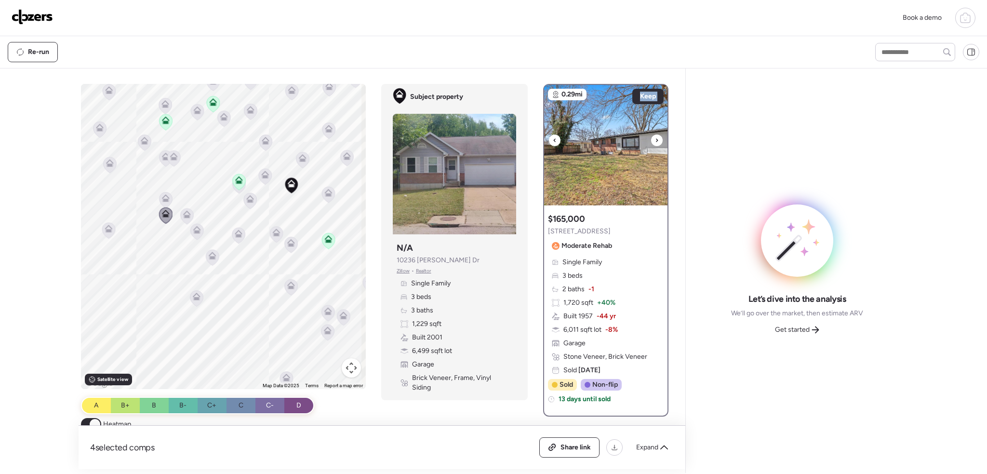
click at [655, 140] on icon at bounding box center [657, 140] width 4 height 12
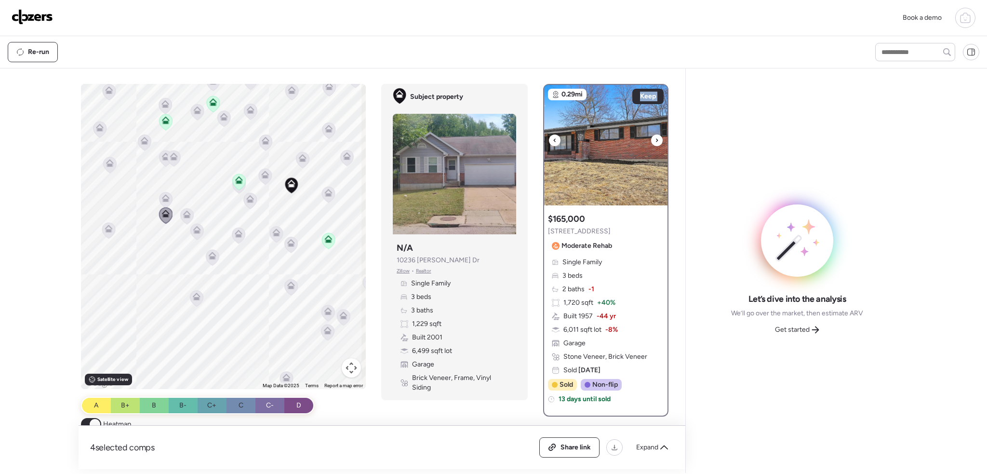
click at [655, 140] on icon at bounding box center [657, 140] width 4 height 12
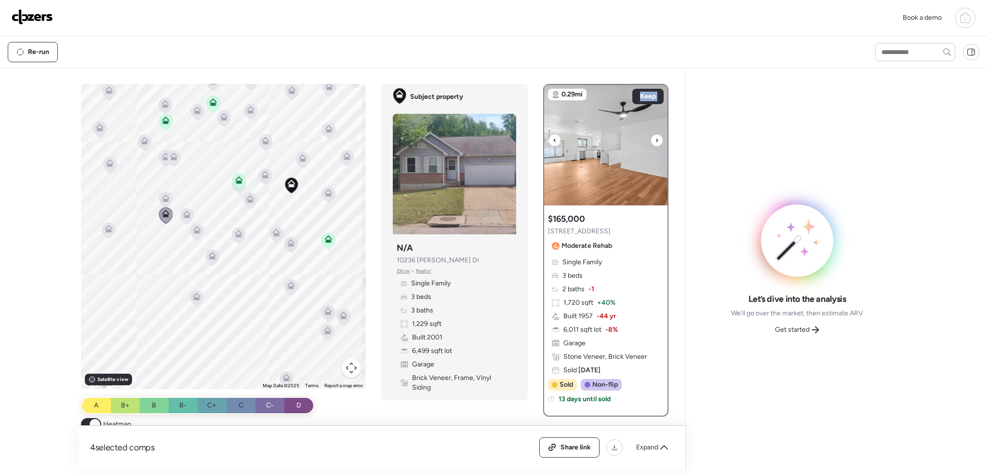
click at [655, 140] on icon at bounding box center [657, 140] width 4 height 12
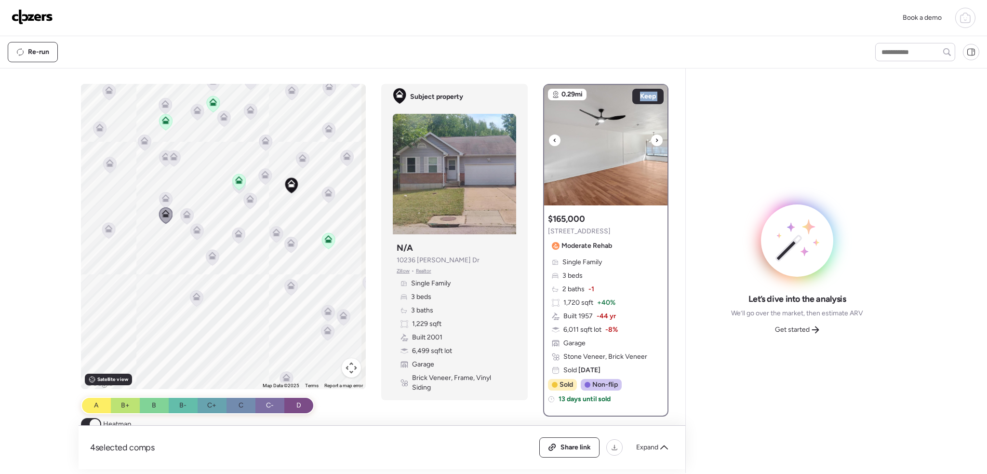
click at [655, 140] on icon at bounding box center [657, 140] width 4 height 12
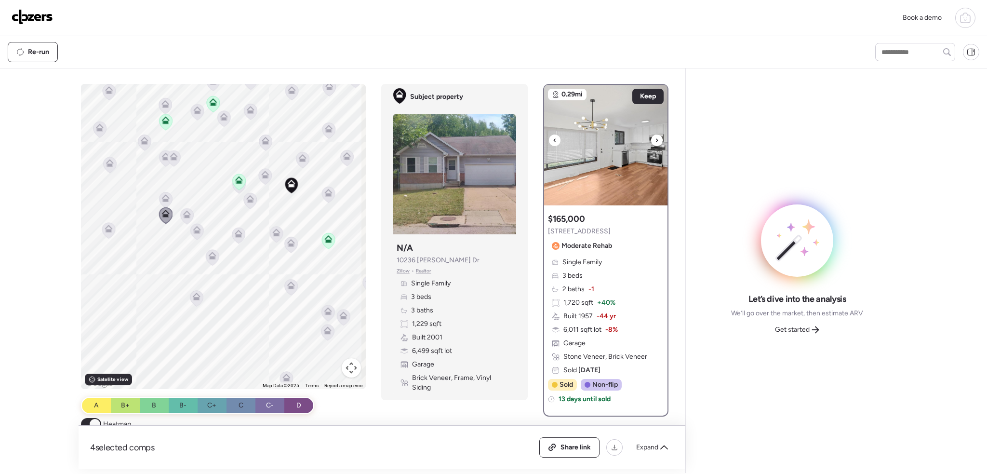
click at [655, 140] on icon at bounding box center [657, 140] width 4 height 12
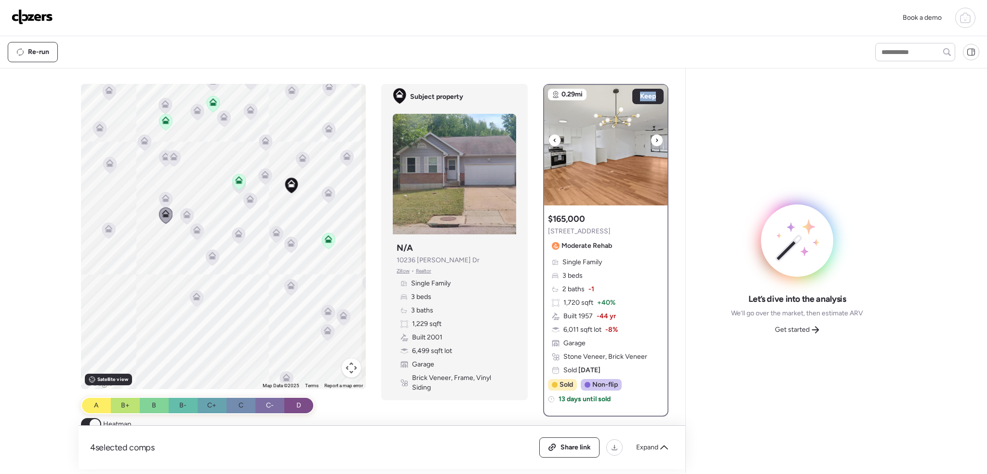
click at [655, 140] on icon at bounding box center [657, 140] width 4 height 12
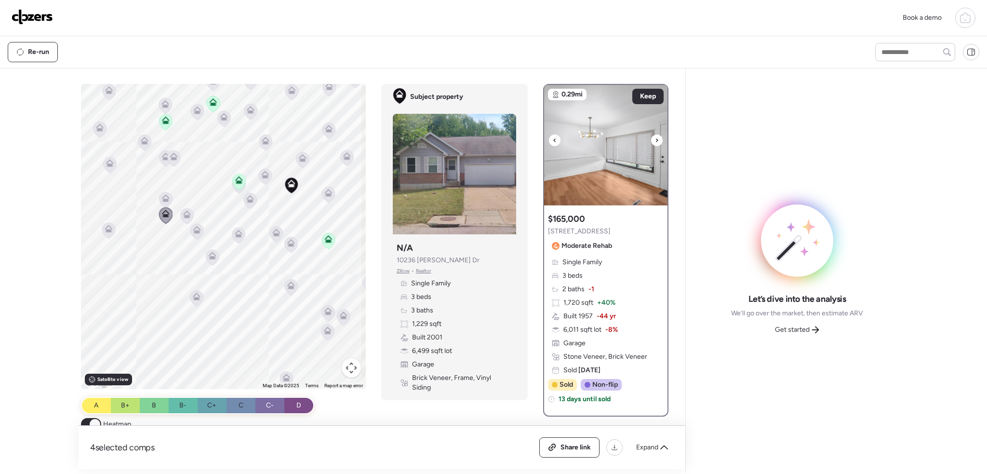
click at [655, 140] on icon at bounding box center [657, 140] width 4 height 12
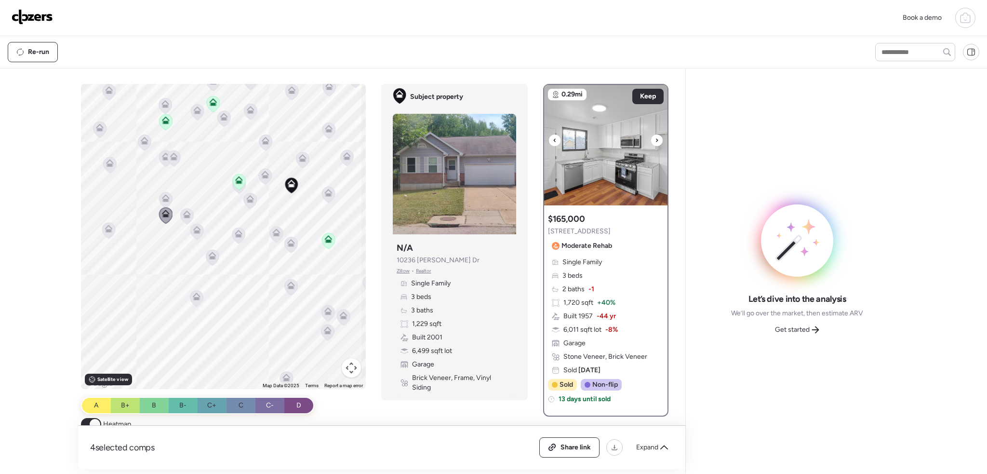
click at [655, 140] on icon at bounding box center [657, 140] width 4 height 12
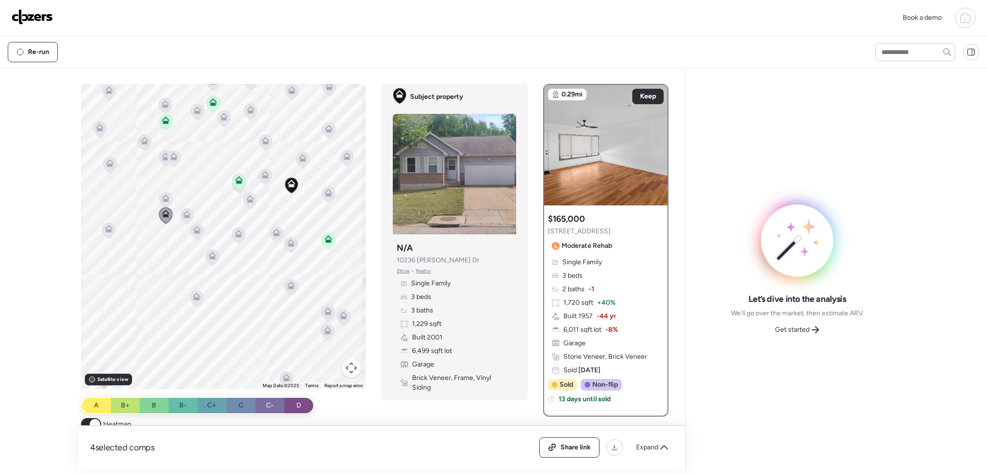
click at [184, 212] on icon at bounding box center [187, 213] width 7 height 4
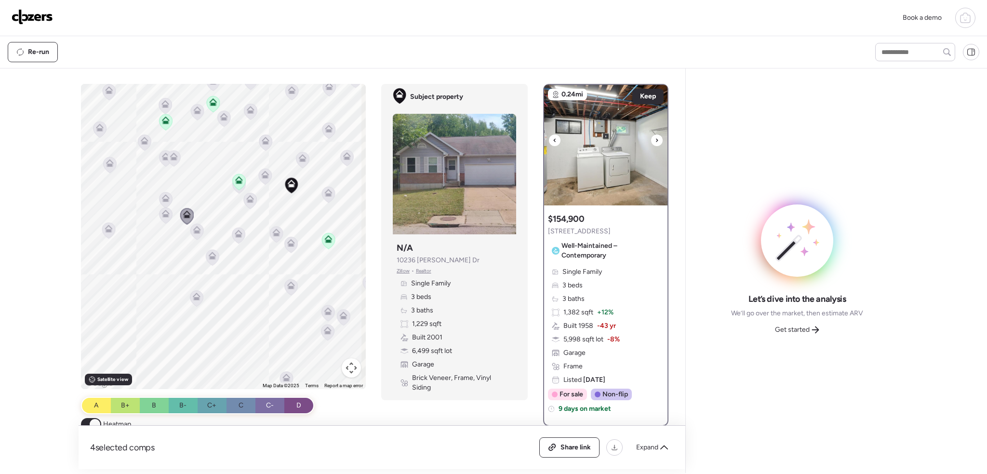
click at [651, 140] on div at bounding box center [657, 140] width 12 height 12
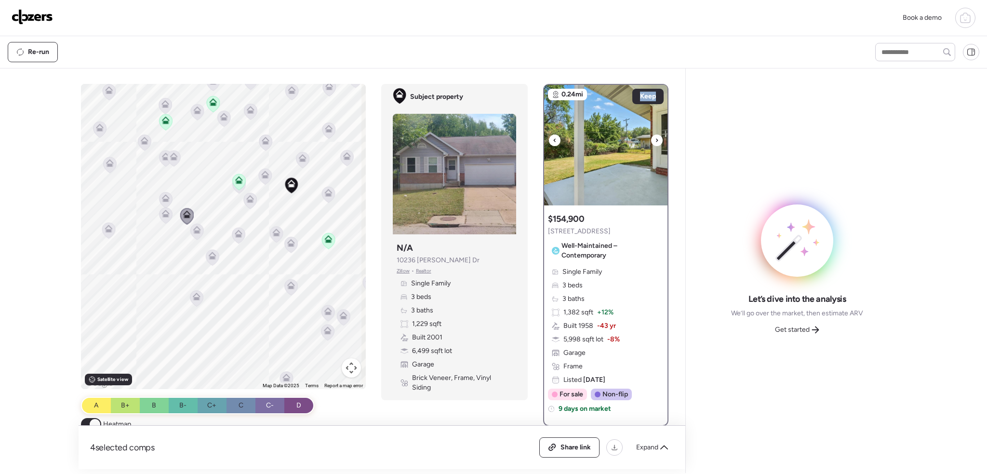
click at [651, 140] on div at bounding box center [657, 140] width 12 height 12
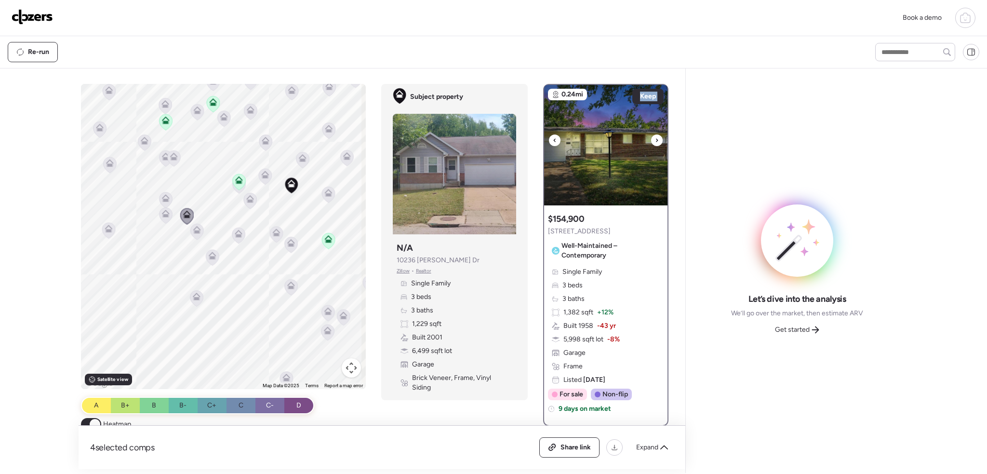
click at [651, 140] on div at bounding box center [657, 140] width 12 height 12
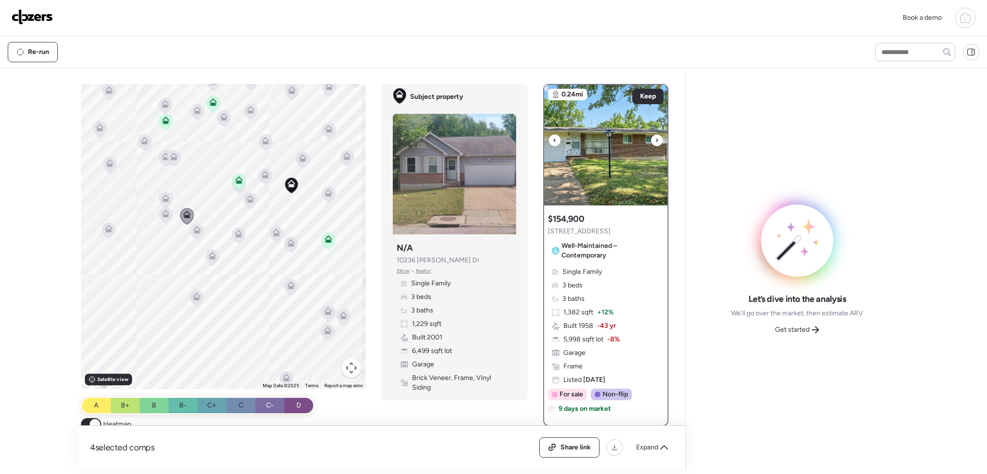
click at [651, 140] on div at bounding box center [657, 140] width 12 height 12
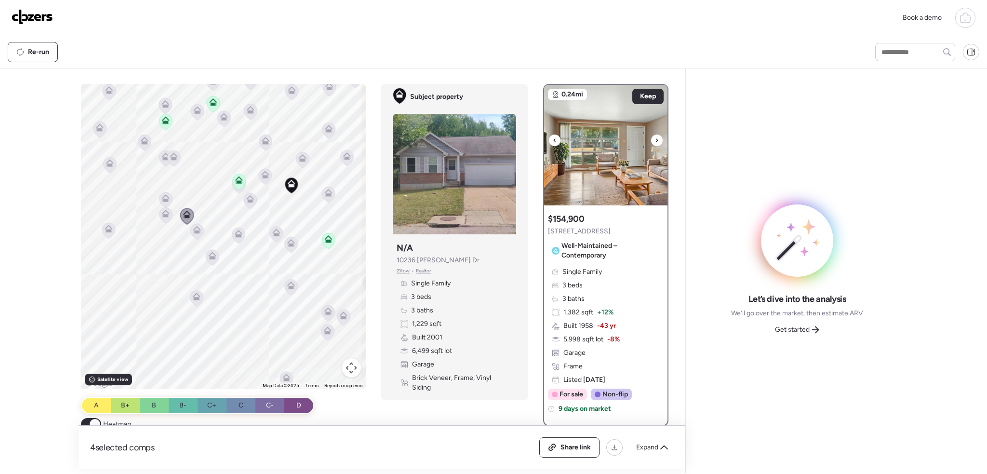
click at [651, 140] on div at bounding box center [657, 140] width 12 height 12
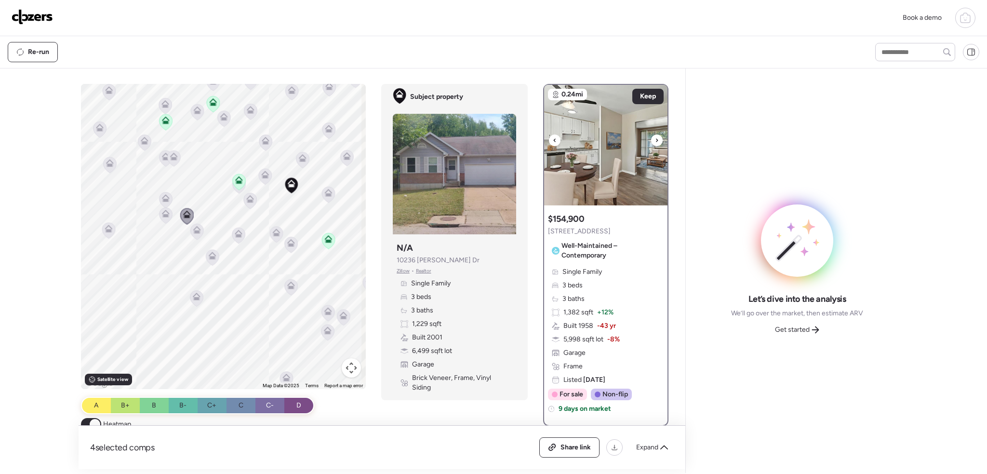
click at [651, 140] on div at bounding box center [657, 140] width 12 height 12
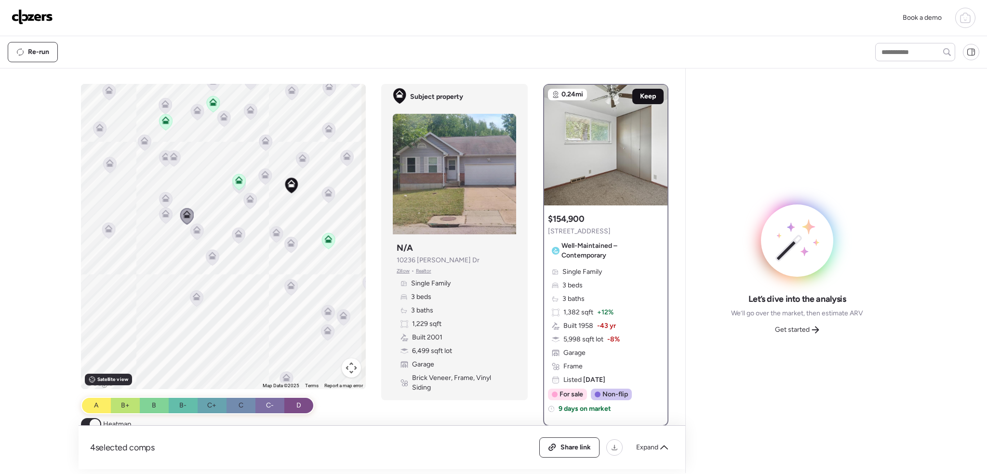
click at [650, 96] on span "Keep" at bounding box center [648, 97] width 16 height 10
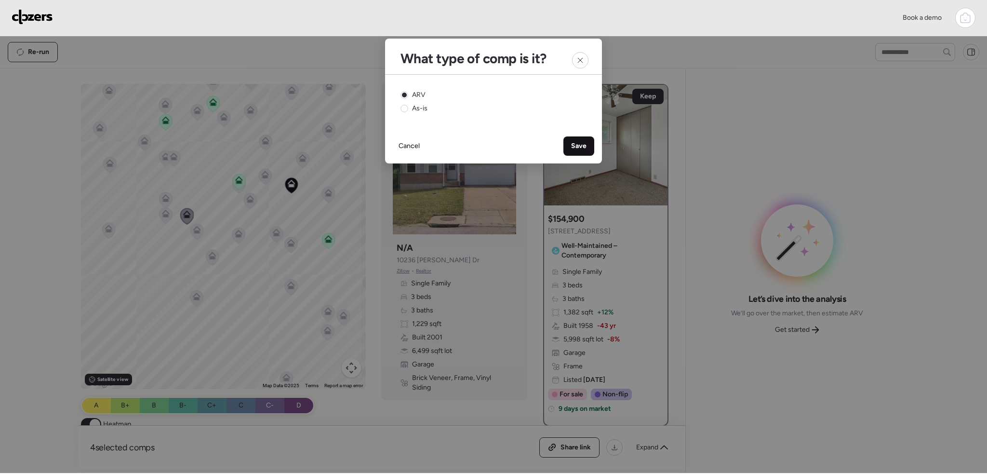
click at [575, 144] on span "Save" at bounding box center [578, 146] width 15 height 10
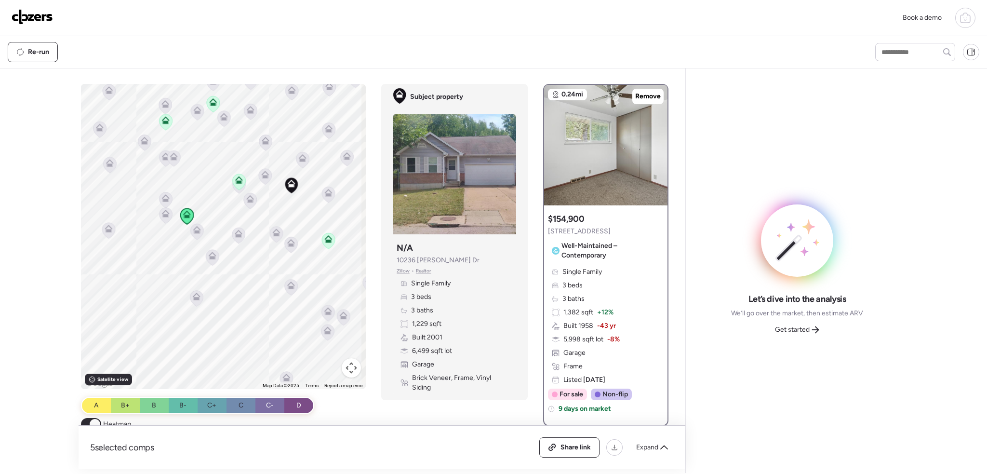
click at [162, 123] on icon at bounding box center [166, 120] width 8 height 8
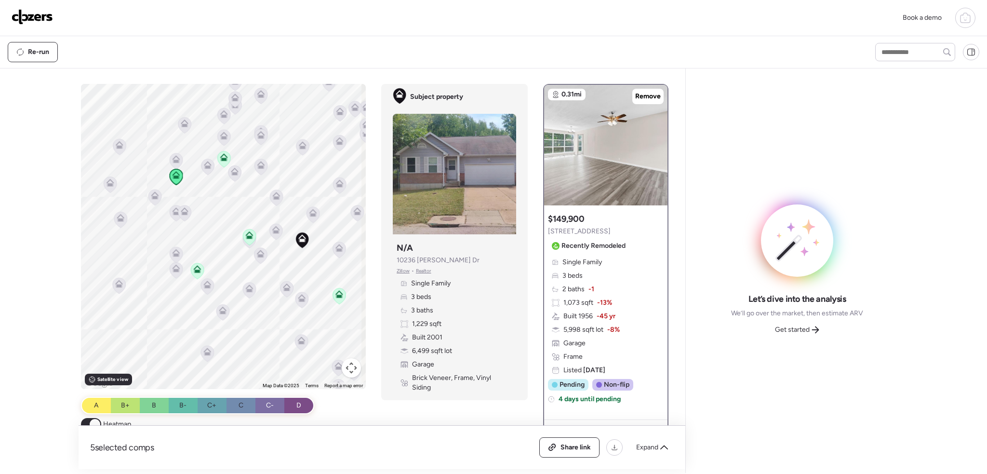
drag, startPoint x: 178, startPoint y: 167, endPoint x: 196, endPoint y: 179, distance: 21.5
click at [182, 194] on div "To activate drag with keyboard, press Alt + Enter. Once in keyboard drag state,…" at bounding box center [223, 236] width 285 height 305
click at [223, 162] on icon at bounding box center [224, 162] width 6 height 3
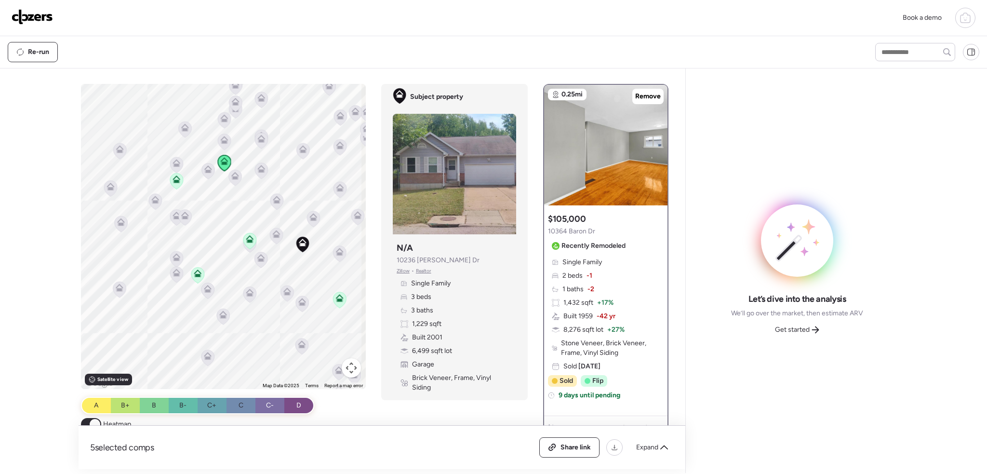
click at [337, 300] on icon at bounding box center [339, 299] width 6 height 3
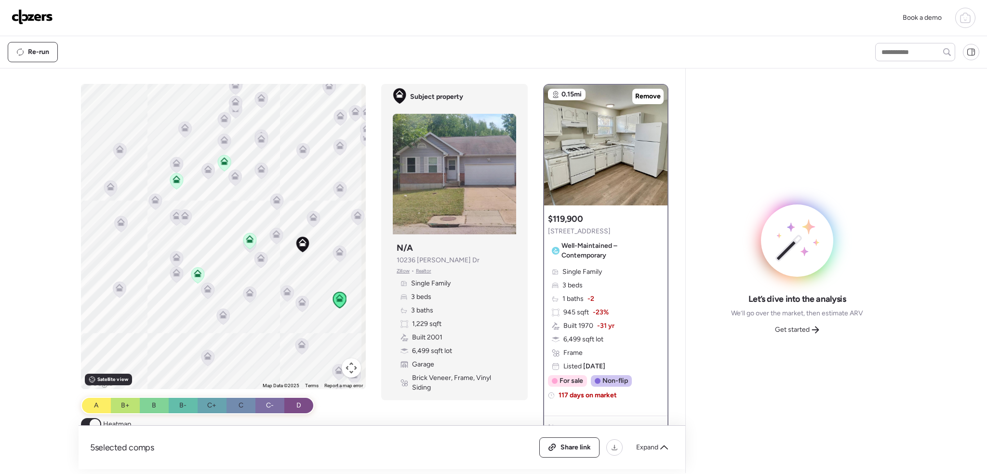
click at [191, 273] on icon at bounding box center [197, 275] width 13 height 16
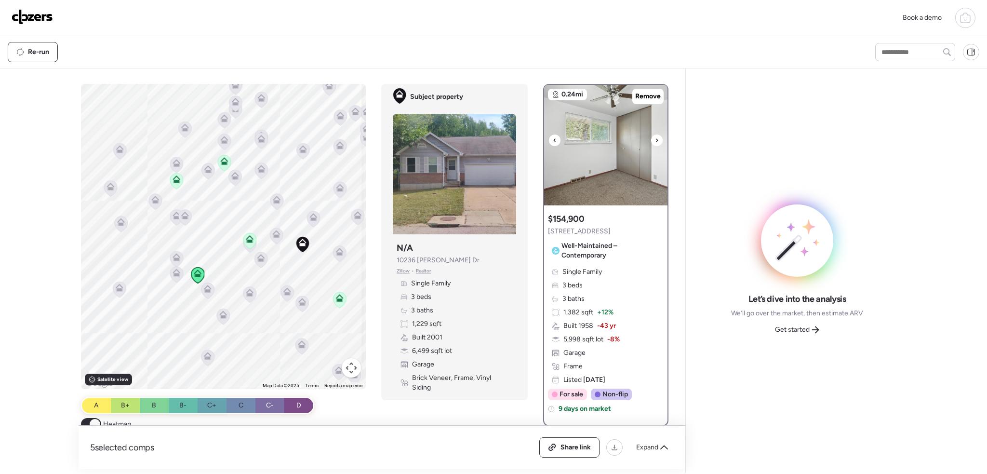
click at [553, 142] on icon at bounding box center [555, 140] width 4 height 12
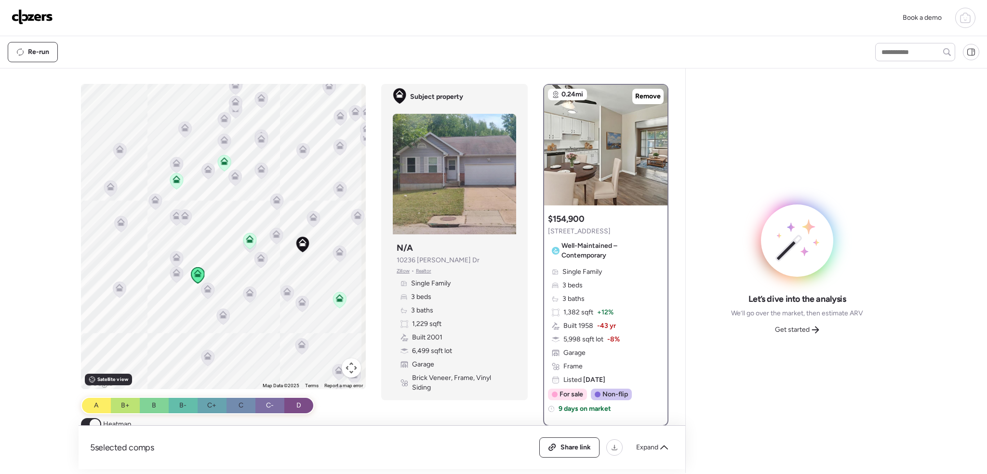
click at [250, 240] on icon at bounding box center [250, 240] width 6 height 3
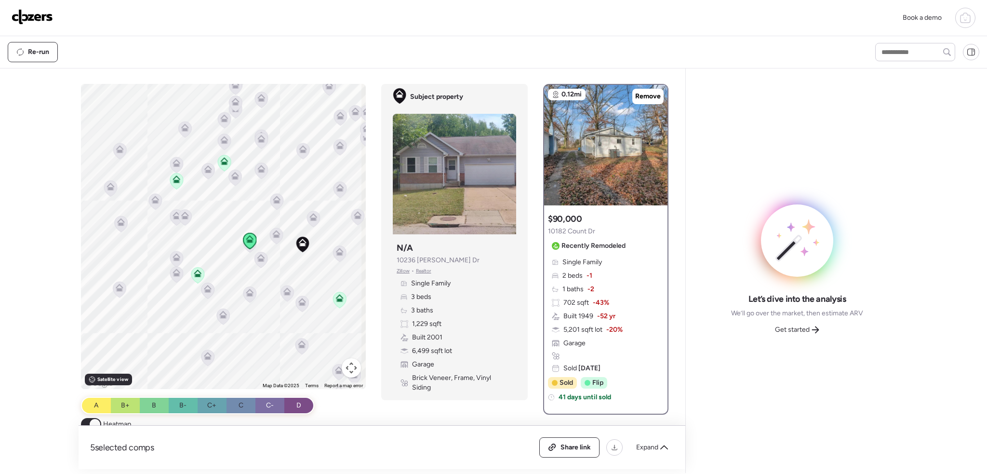
click at [338, 298] on icon at bounding box center [339, 299] width 6 height 3
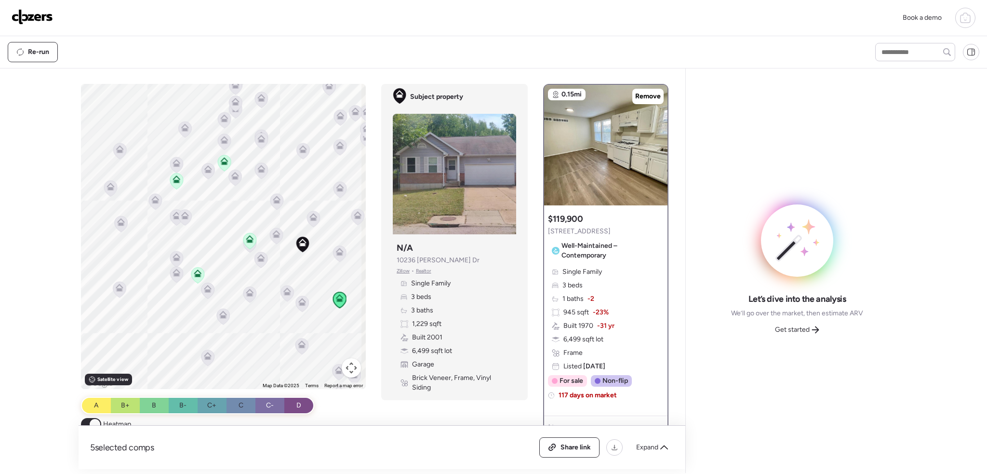
click at [224, 164] on icon at bounding box center [224, 162] width 6 height 3
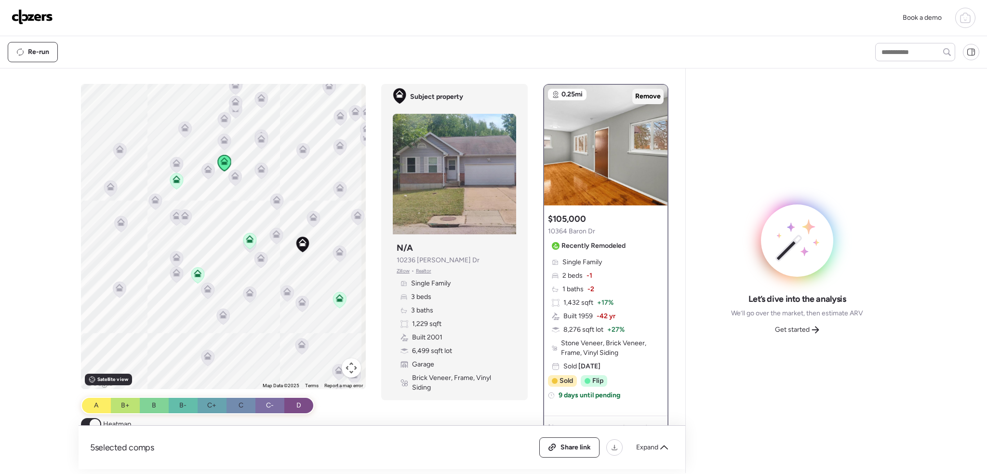
click at [636, 92] on span "Remove" at bounding box center [648, 97] width 26 height 10
click at [175, 178] on icon at bounding box center [177, 179] width 8 height 8
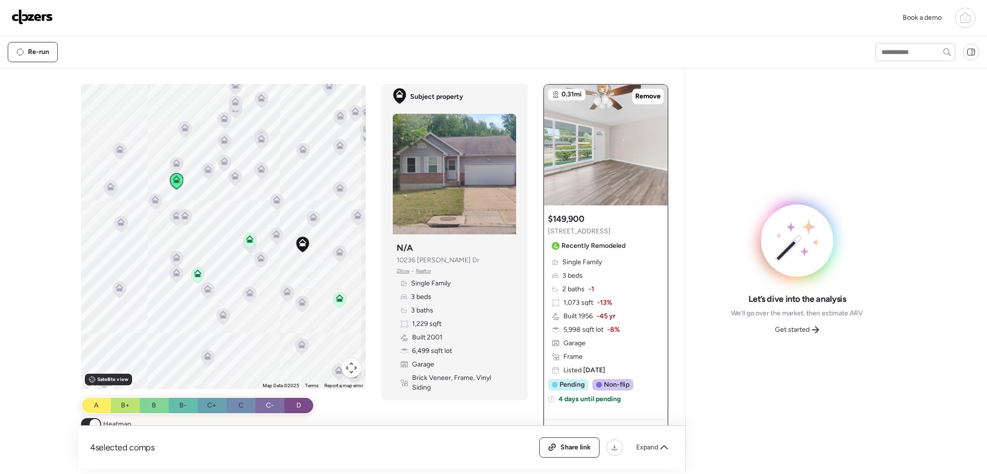
click at [339, 296] on icon at bounding box center [339, 296] width 7 height 4
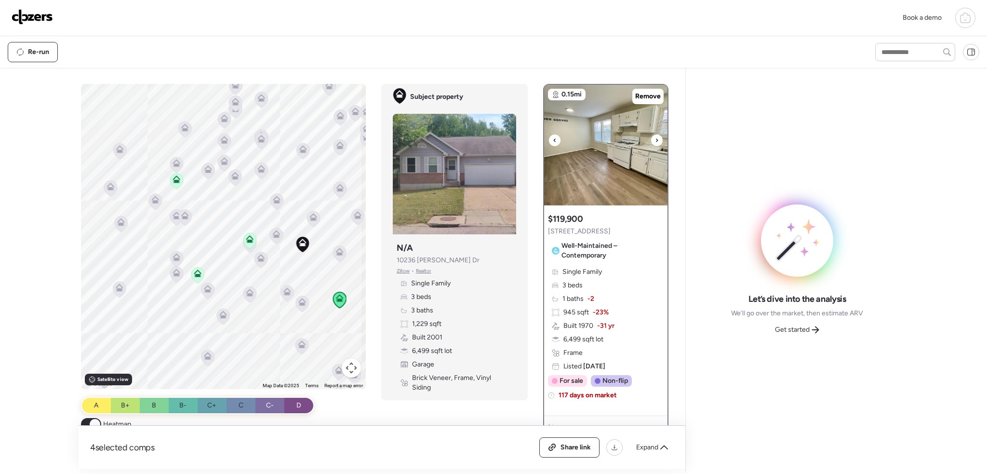
click at [651, 142] on div at bounding box center [657, 140] width 12 height 12
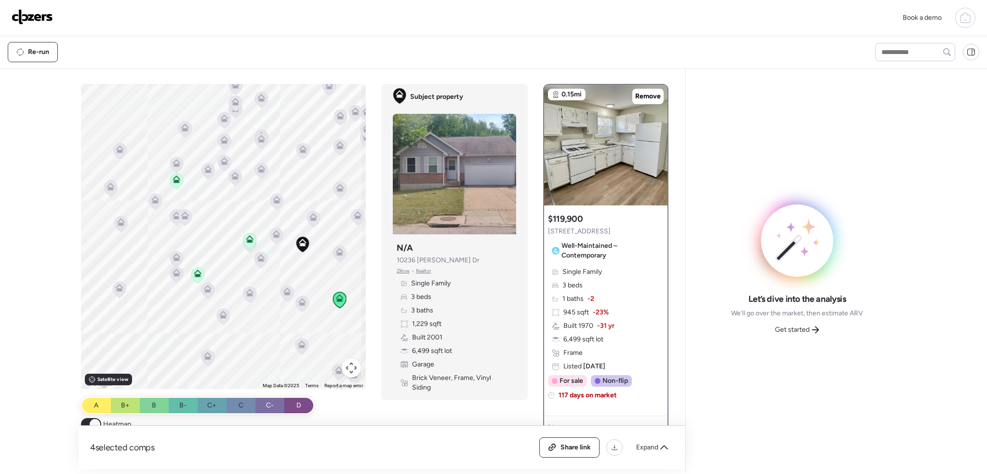
click at [247, 239] on icon at bounding box center [250, 239] width 8 height 8
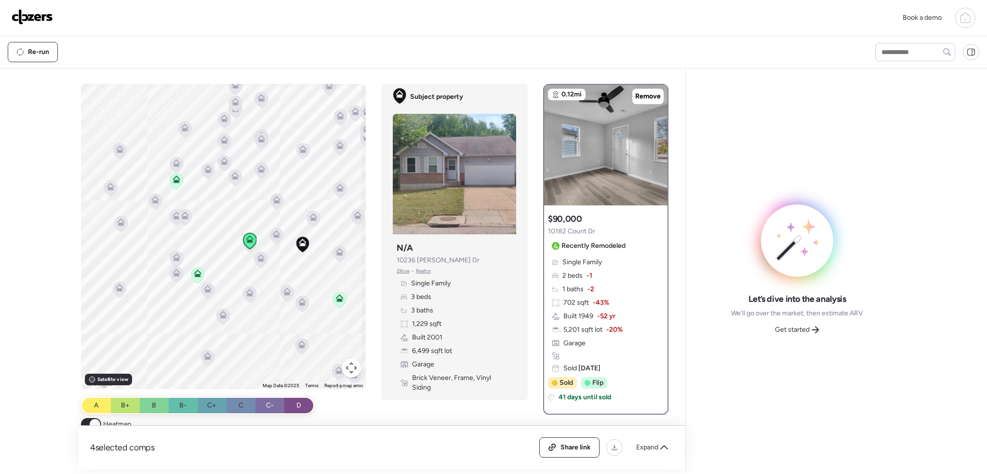
click at [194, 271] on icon at bounding box center [198, 273] width 8 height 8
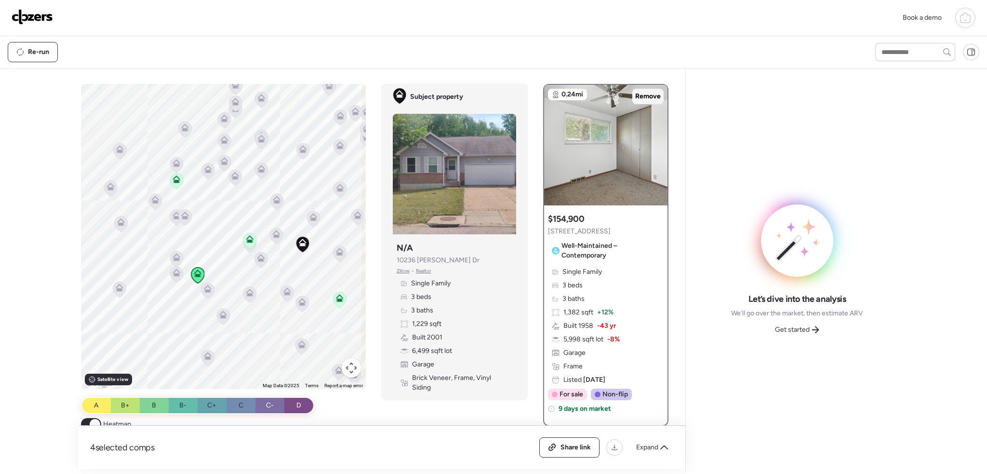
click at [639, 96] on span "Remove" at bounding box center [648, 97] width 26 height 10
click at [648, 452] on div "Expand" at bounding box center [651, 447] width 43 height 15
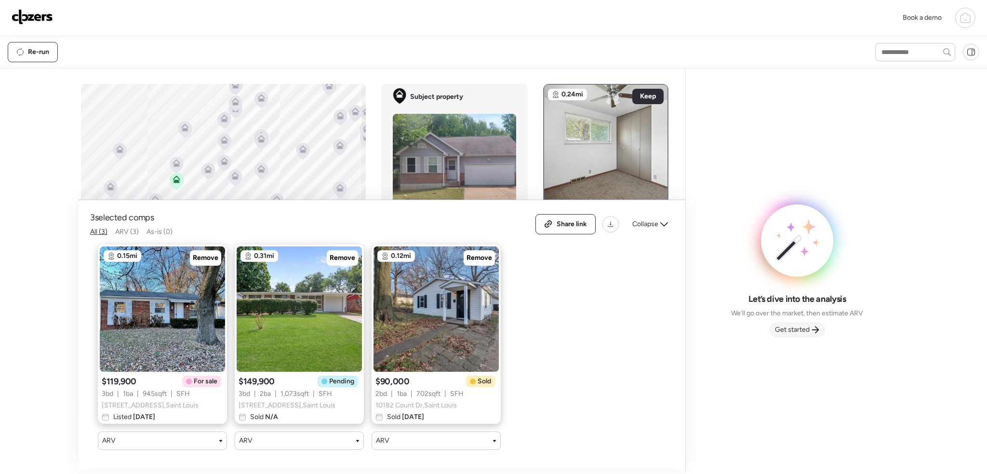
click at [814, 328] on icon at bounding box center [816, 330] width 8 height 8
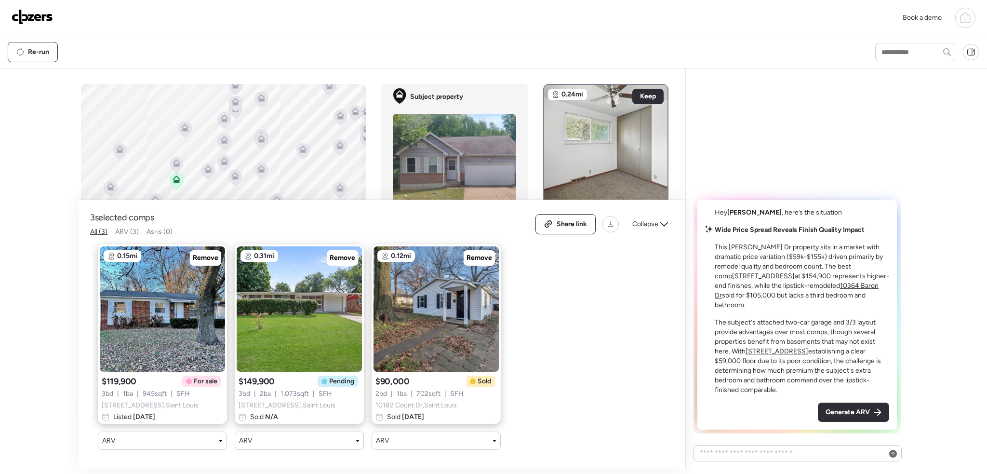
drag, startPoint x: 838, startPoint y: 411, endPoint x: 813, endPoint y: 413, distance: 25.1
click at [838, 411] on span "Generate ARV" at bounding box center [848, 412] width 44 height 10
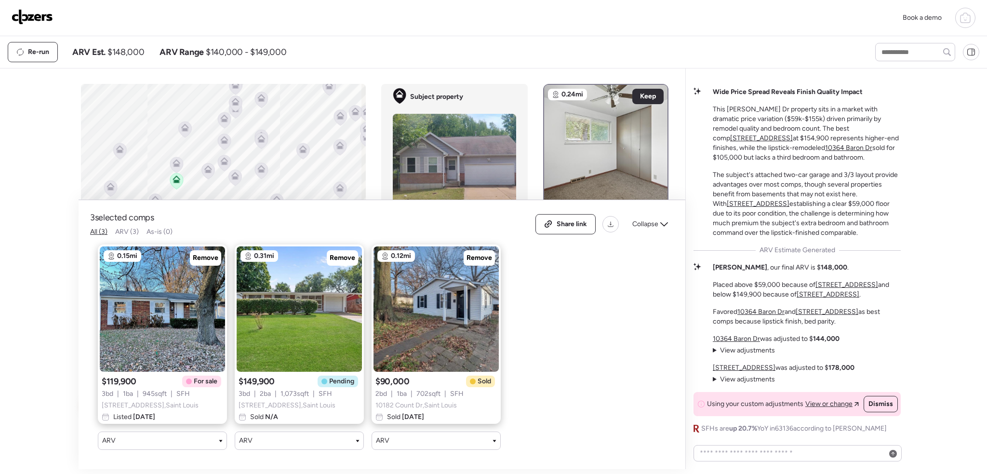
drag, startPoint x: 653, startPoint y: 212, endPoint x: 655, endPoint y: 217, distance: 6.1
click at [654, 219] on span "Collapse" at bounding box center [645, 224] width 26 height 10
